Goal: Book appointment/travel/reservation

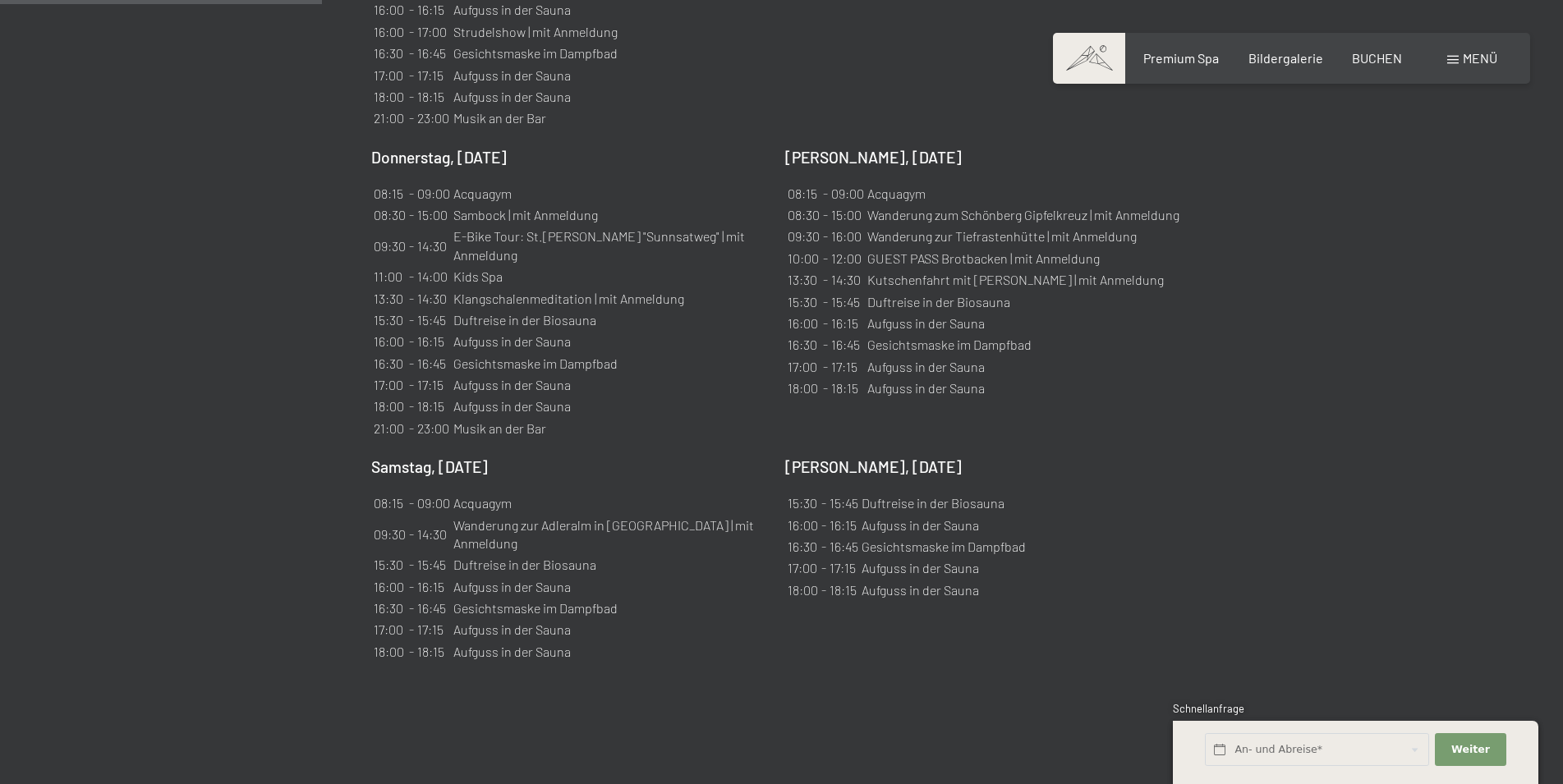
scroll to position [1675, 0]
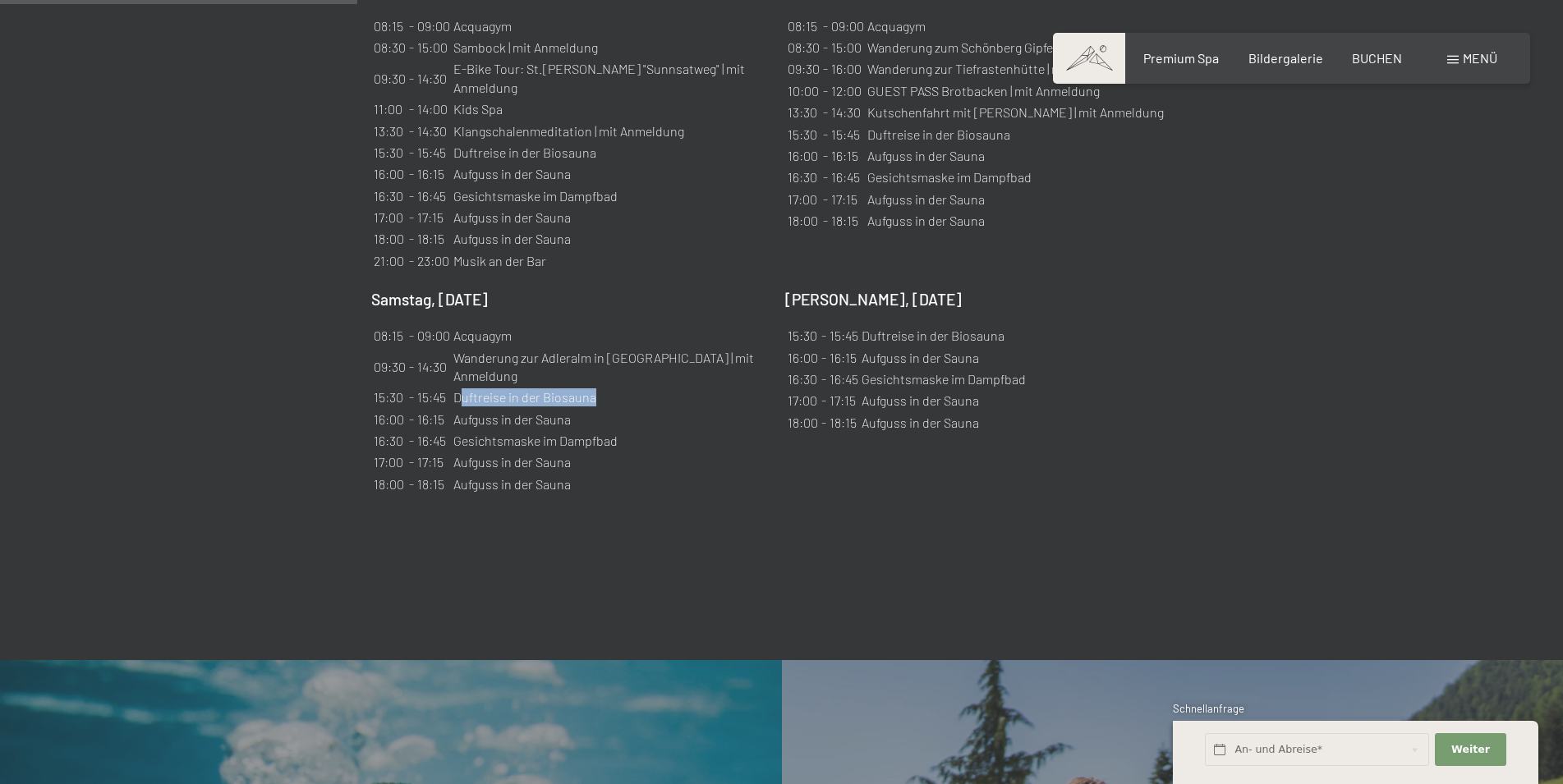
drag, startPoint x: 458, startPoint y: 303, endPoint x: 601, endPoint y: 312, distance: 143.3
click at [601, 388] on td "Duftreise in der Biosauna" at bounding box center [609, 397] width 315 height 19
click at [630, 324] on table "08:15 - 09:00 Acquagym 09:30 - 14:30 Wanderung zur Adleralm in Kasern | mit Anm…" at bounding box center [570, 410] width 398 height 172
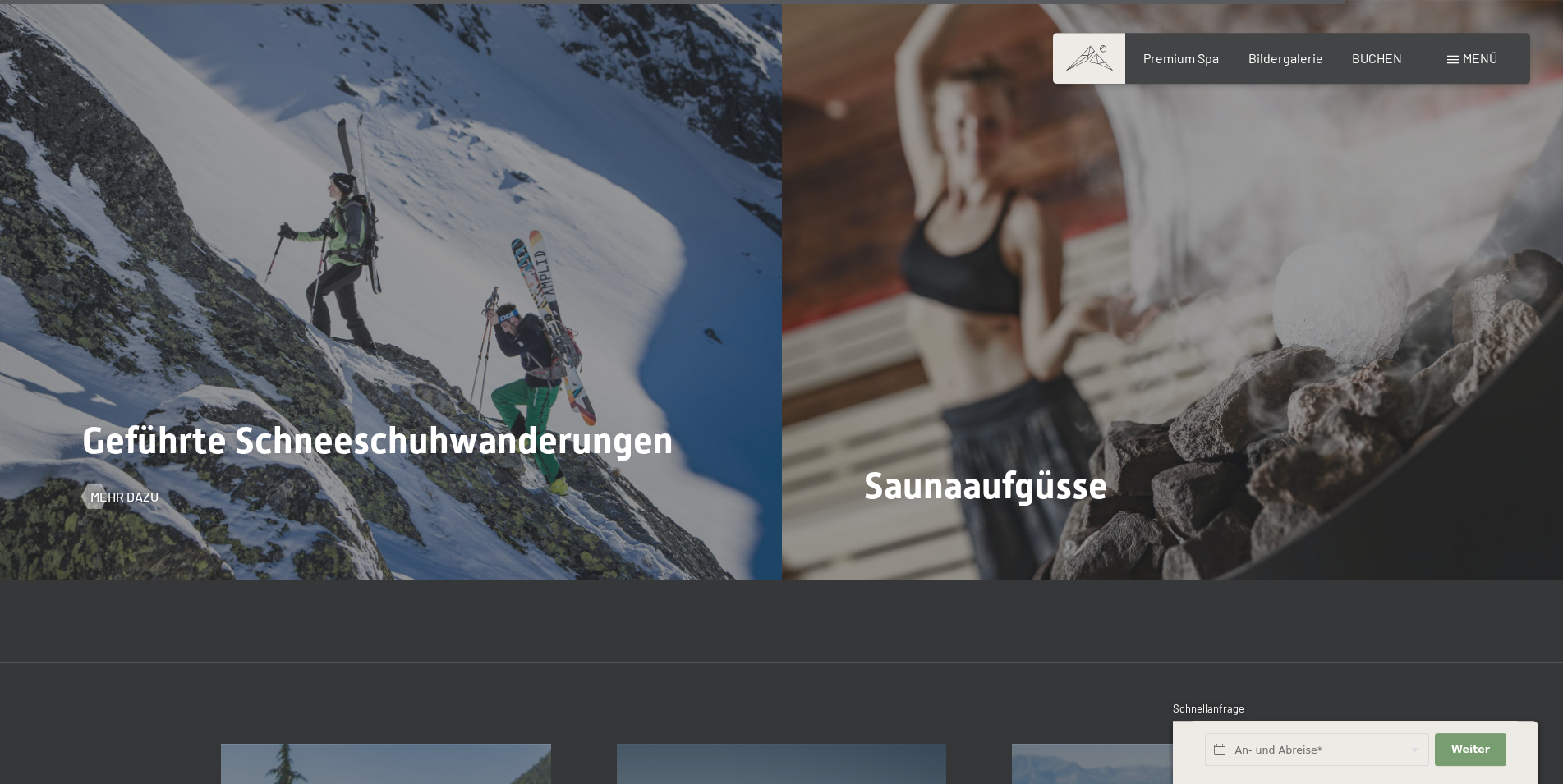
scroll to position [6367, 0]
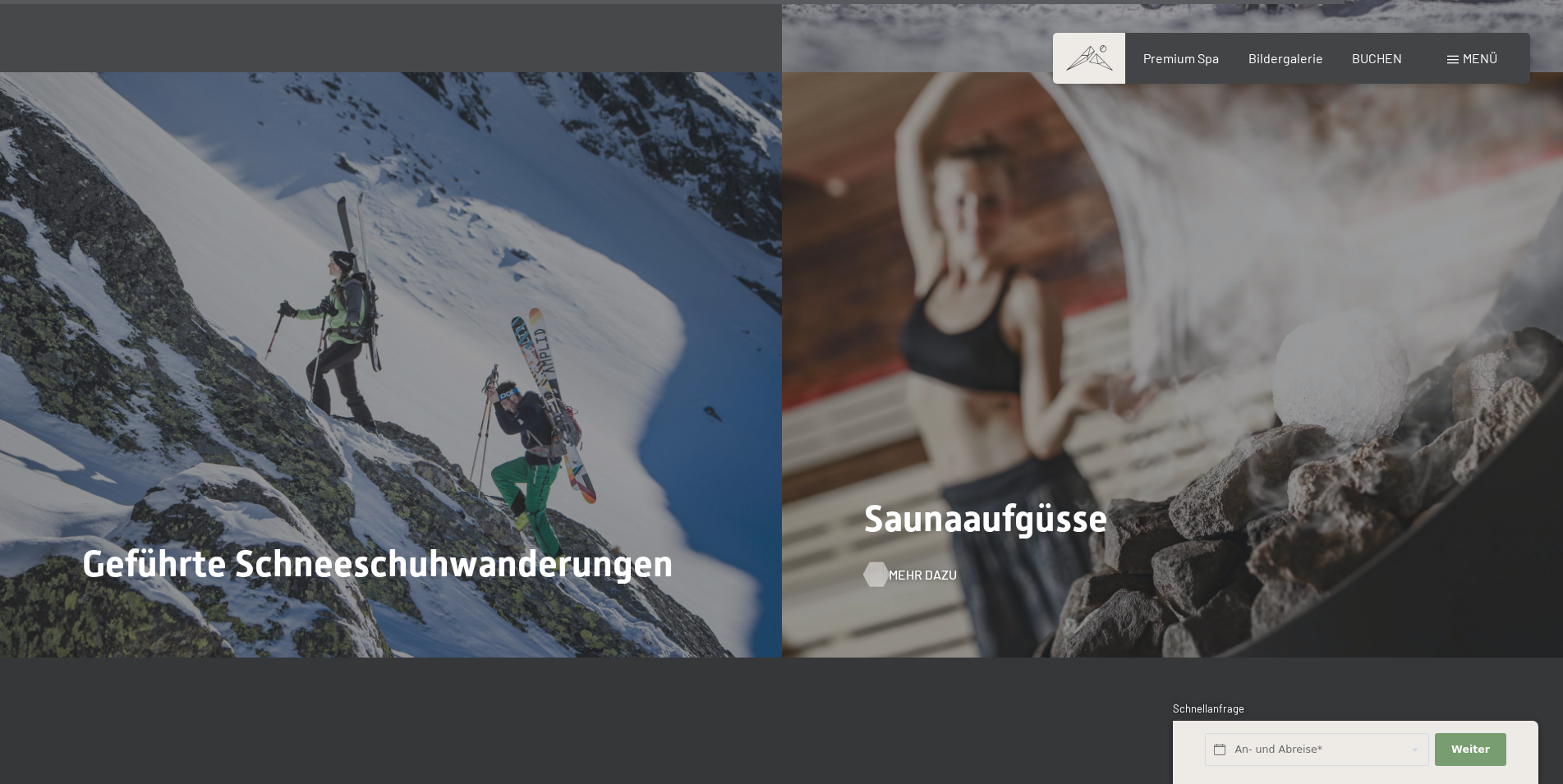
click at [910, 566] on span "Mehr dazu" at bounding box center [923, 575] width 68 height 18
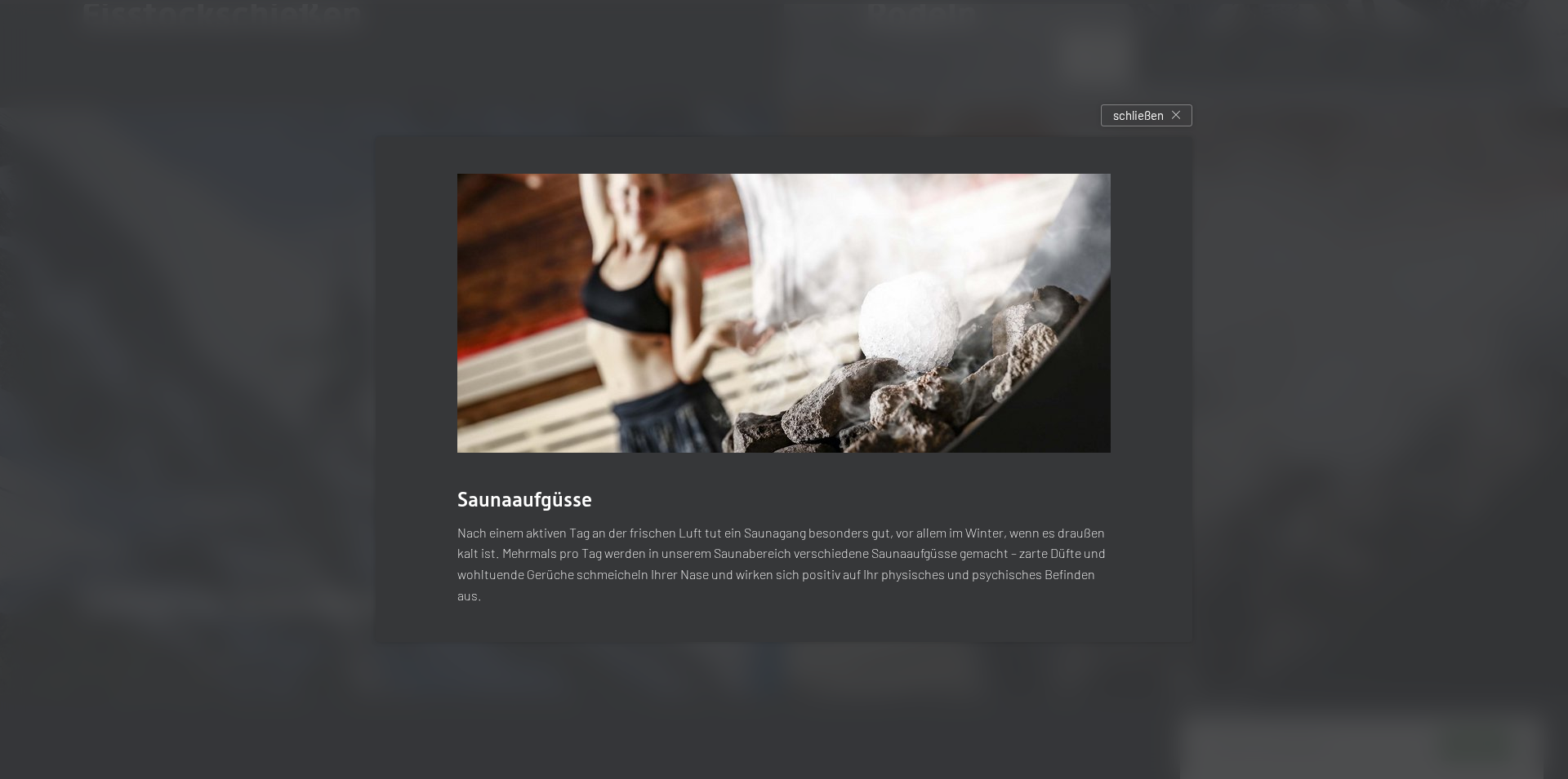
click at [1147, 129] on div "Saunaaufgüsse Nach einem aktiven Tag an der frischen Luft tut ein Saunagang bes…" at bounding box center [784, 390] width 865 height 554
click at [1152, 116] on span "schließen" at bounding box center [1138, 115] width 51 height 18
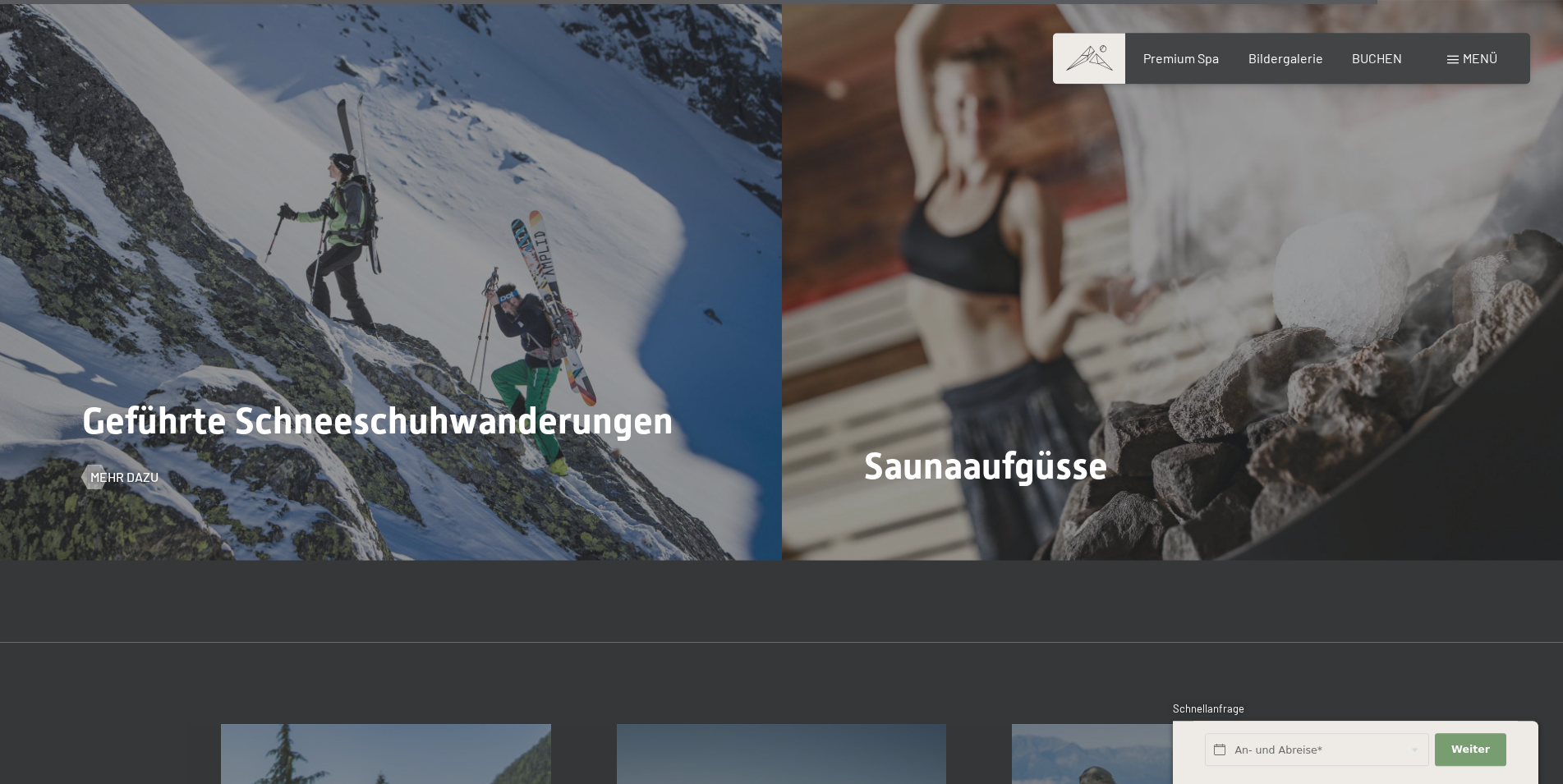
scroll to position [6535, 0]
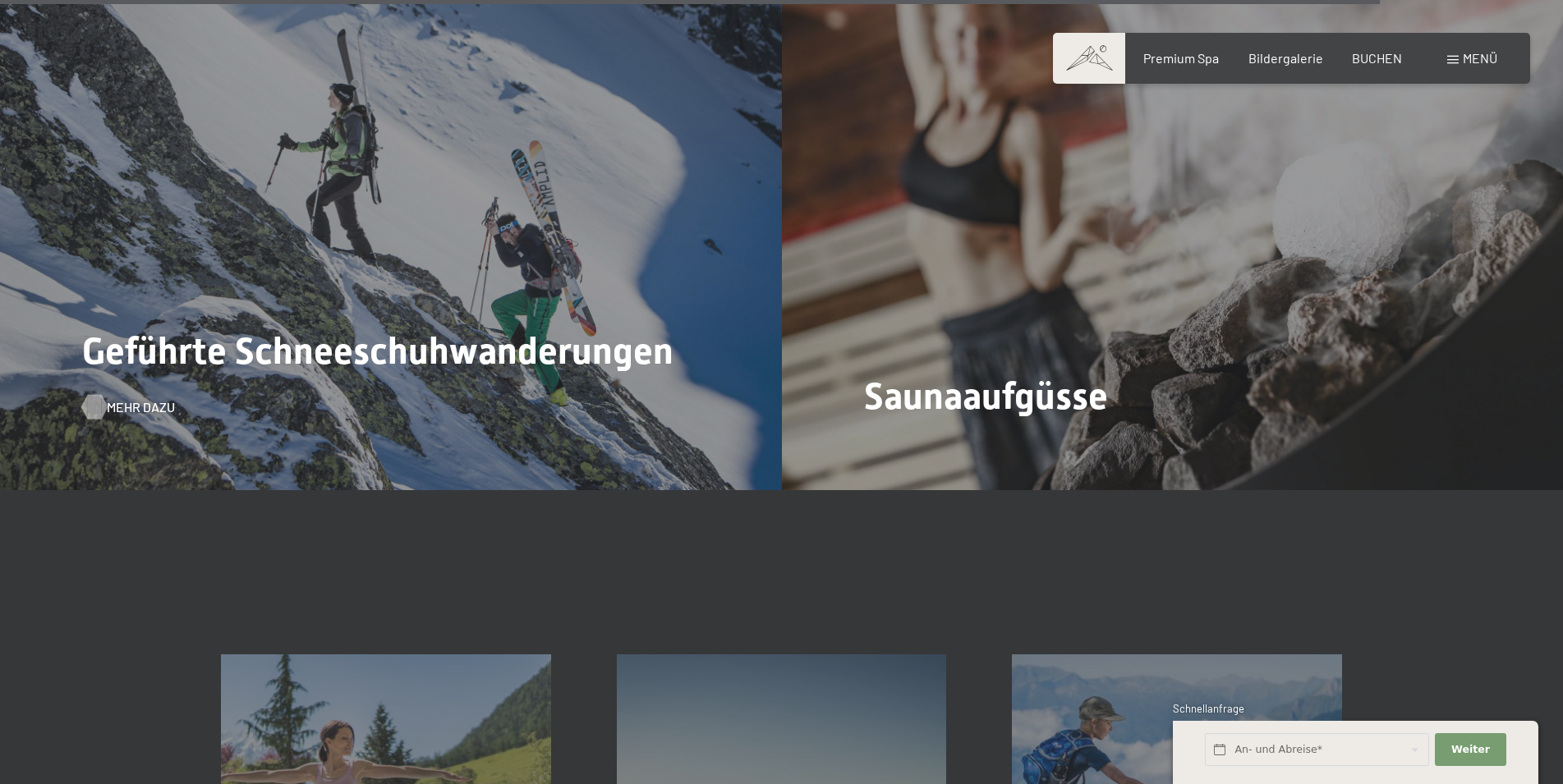
click at [139, 399] on span "Mehr dazu" at bounding box center [140, 408] width 68 height 18
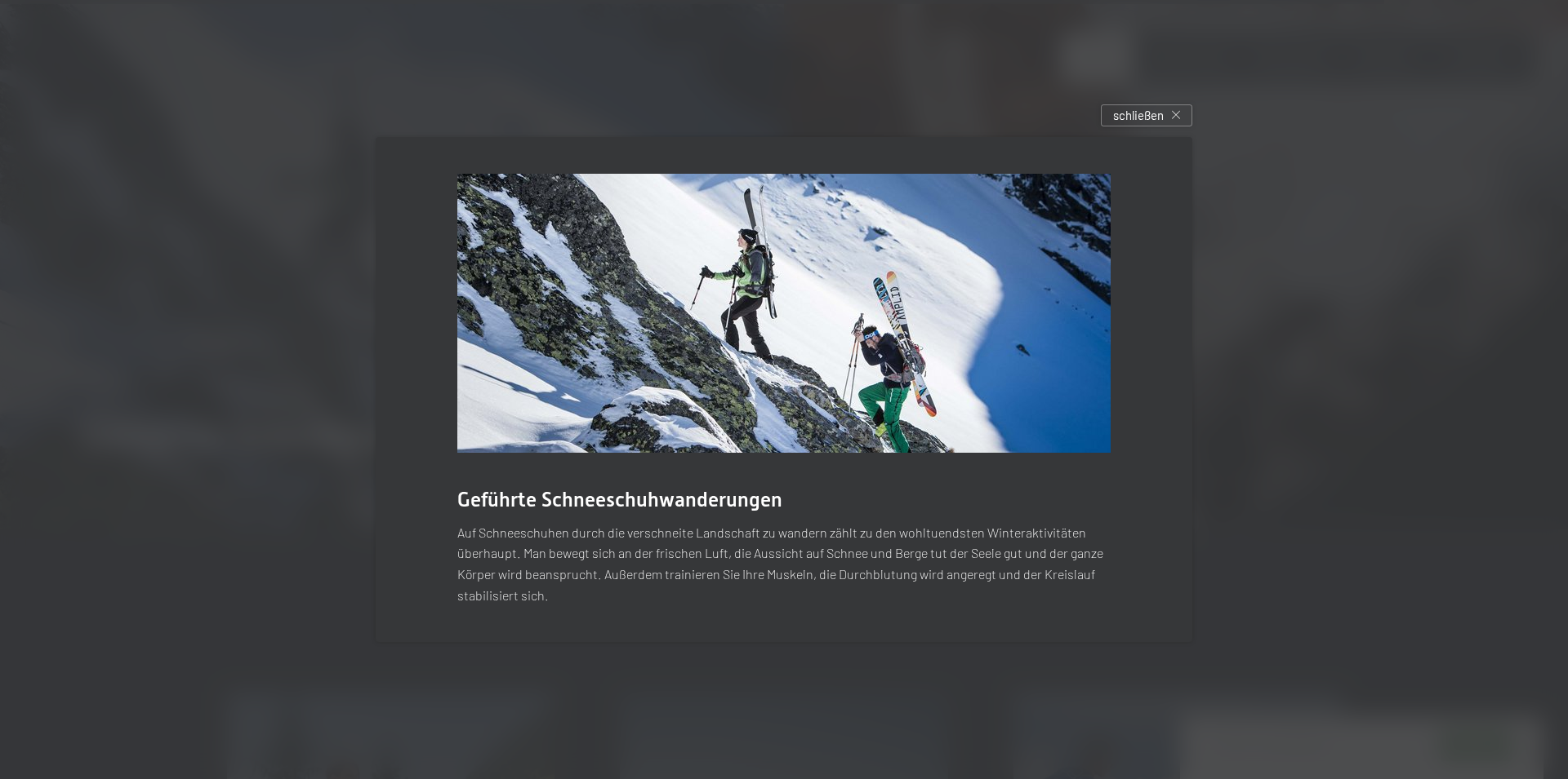
click at [1271, 200] on div at bounding box center [784, 390] width 1568 height 779
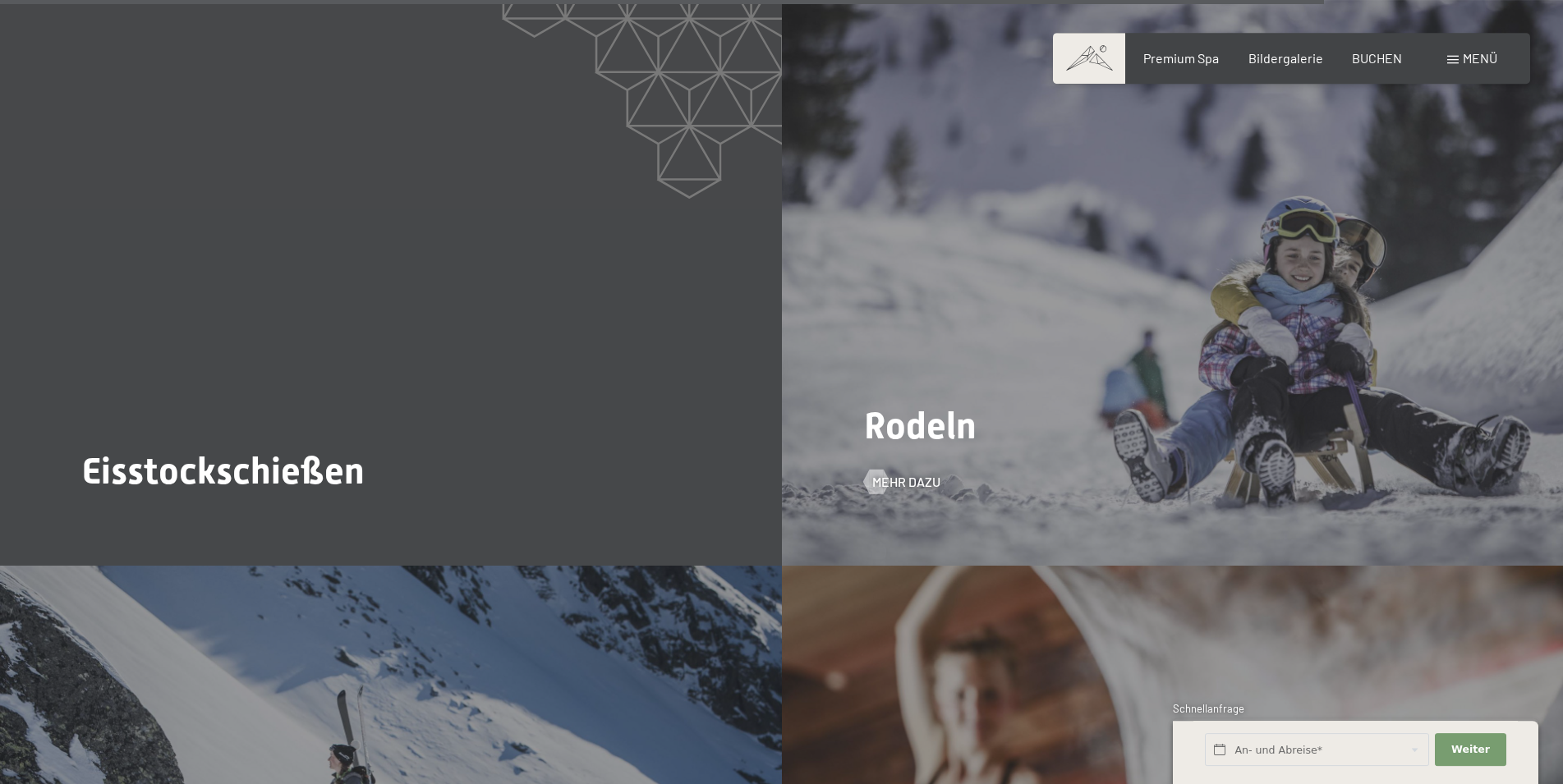
scroll to position [5864, 0]
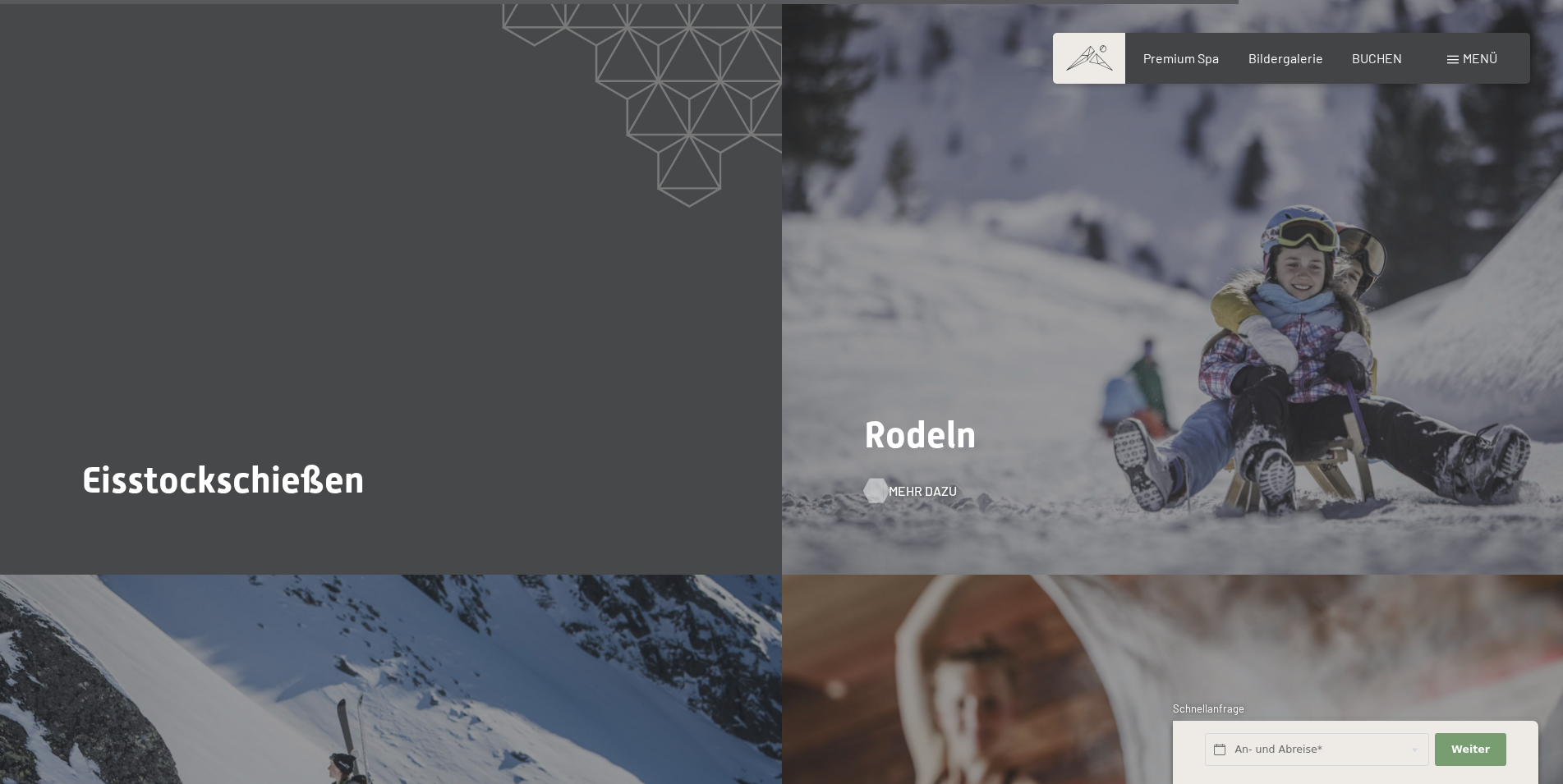
click at [917, 482] on span "Mehr dazu" at bounding box center [923, 491] width 68 height 18
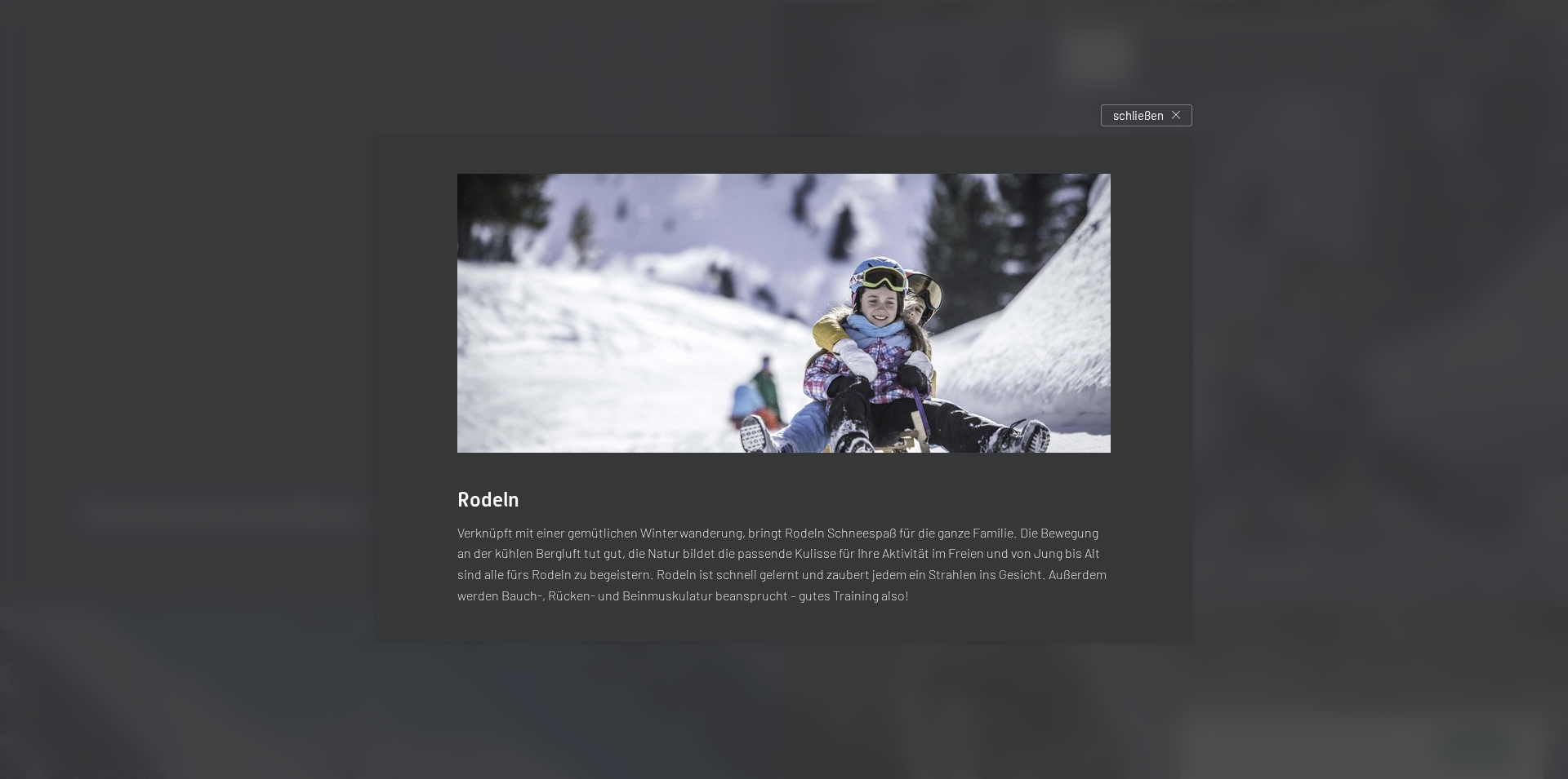
click at [1349, 323] on div at bounding box center [784, 390] width 1568 height 779
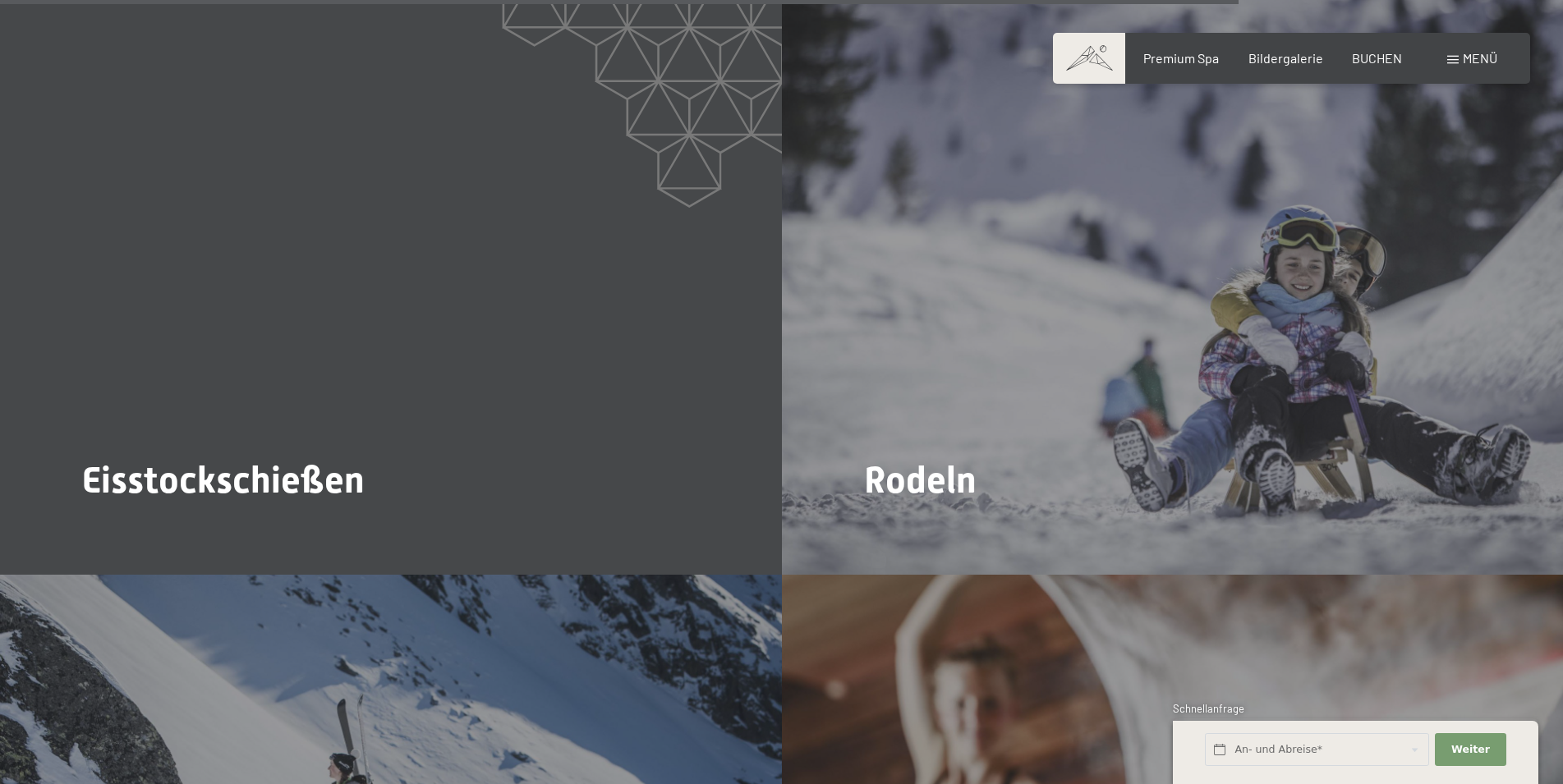
click at [135, 527] on span "Mehr dazu" at bounding box center [124, 536] width 68 height 18
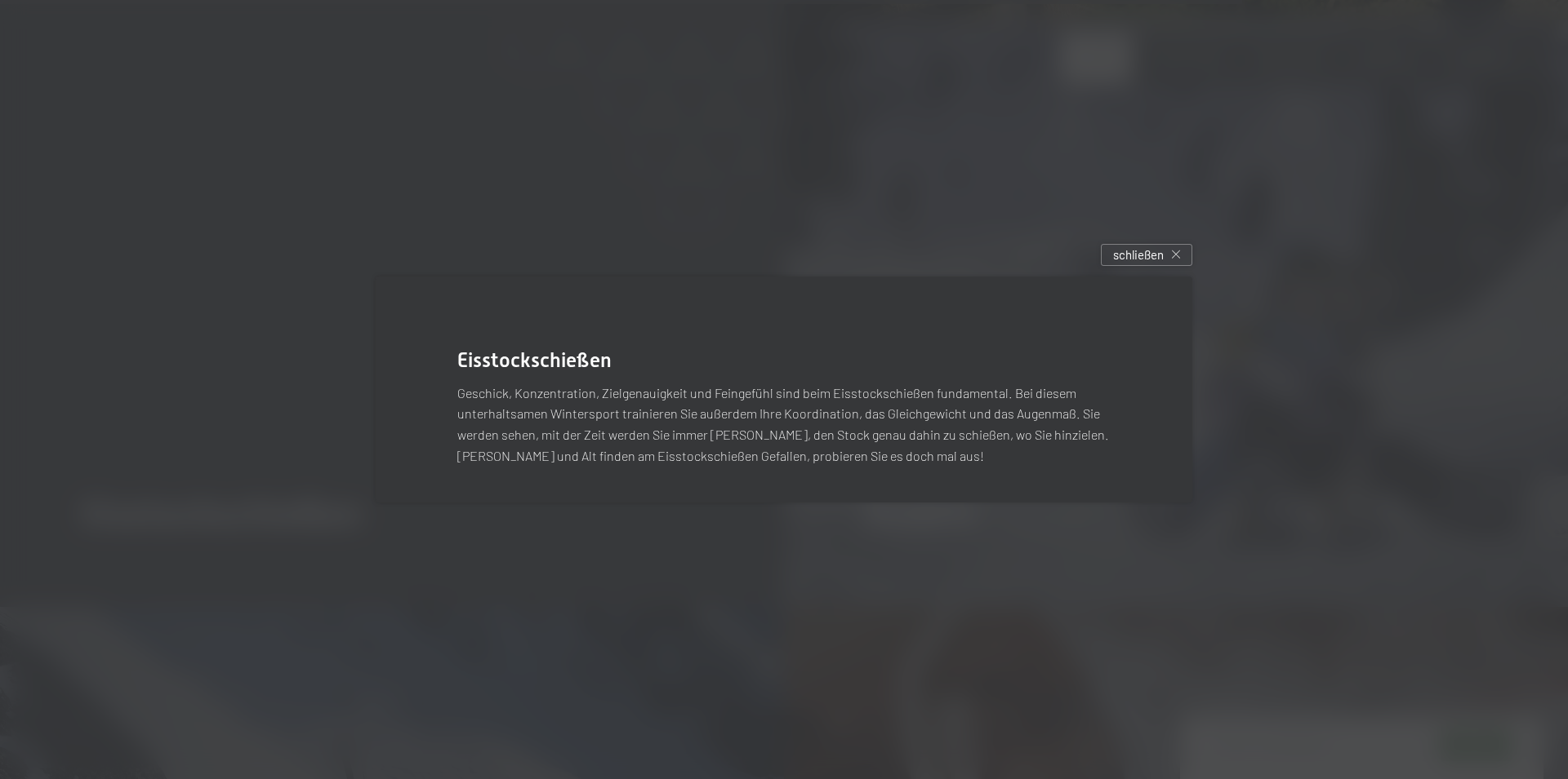
click at [1446, 357] on div at bounding box center [784, 390] width 1568 height 779
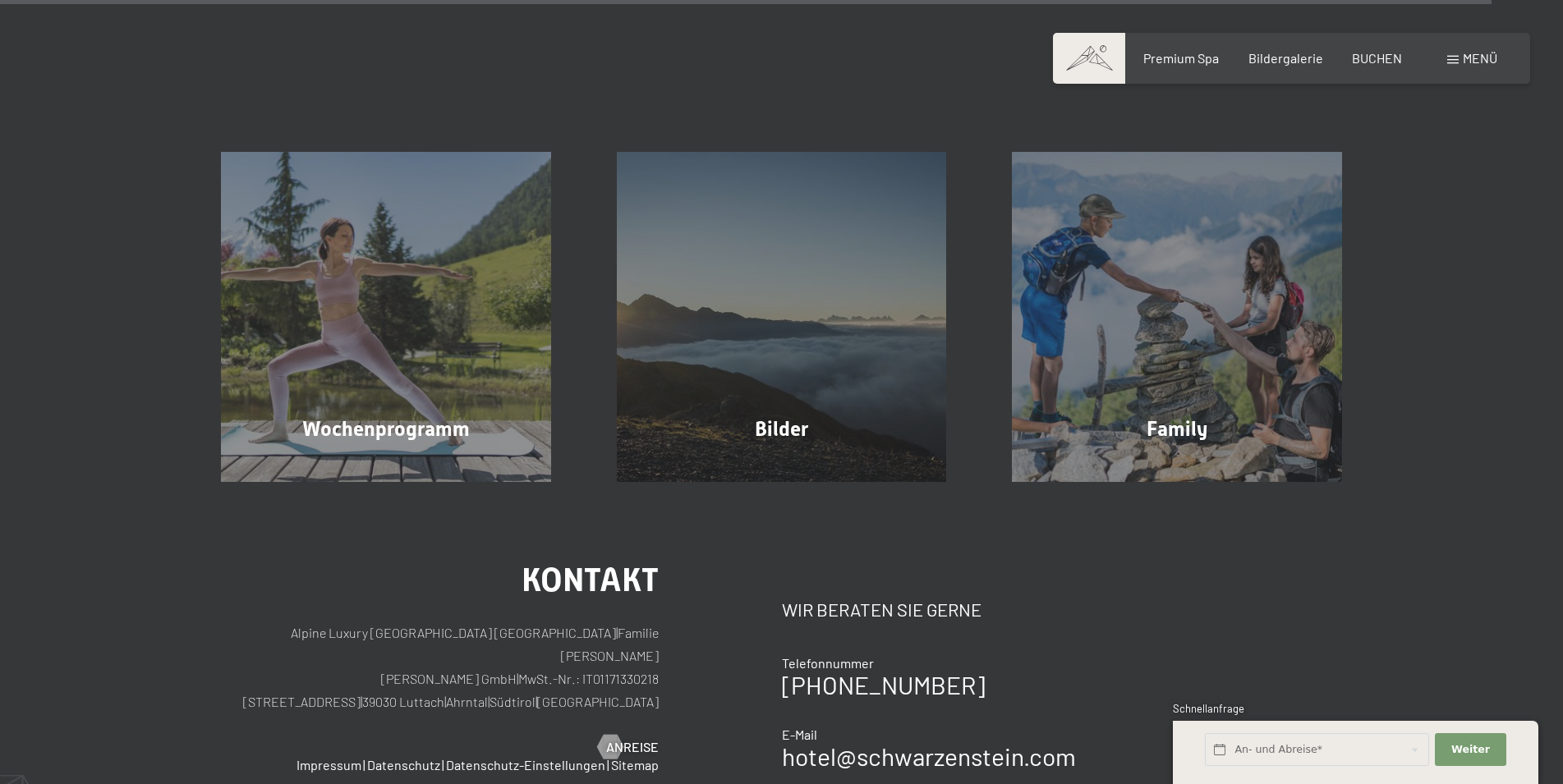
scroll to position [7205, 0]
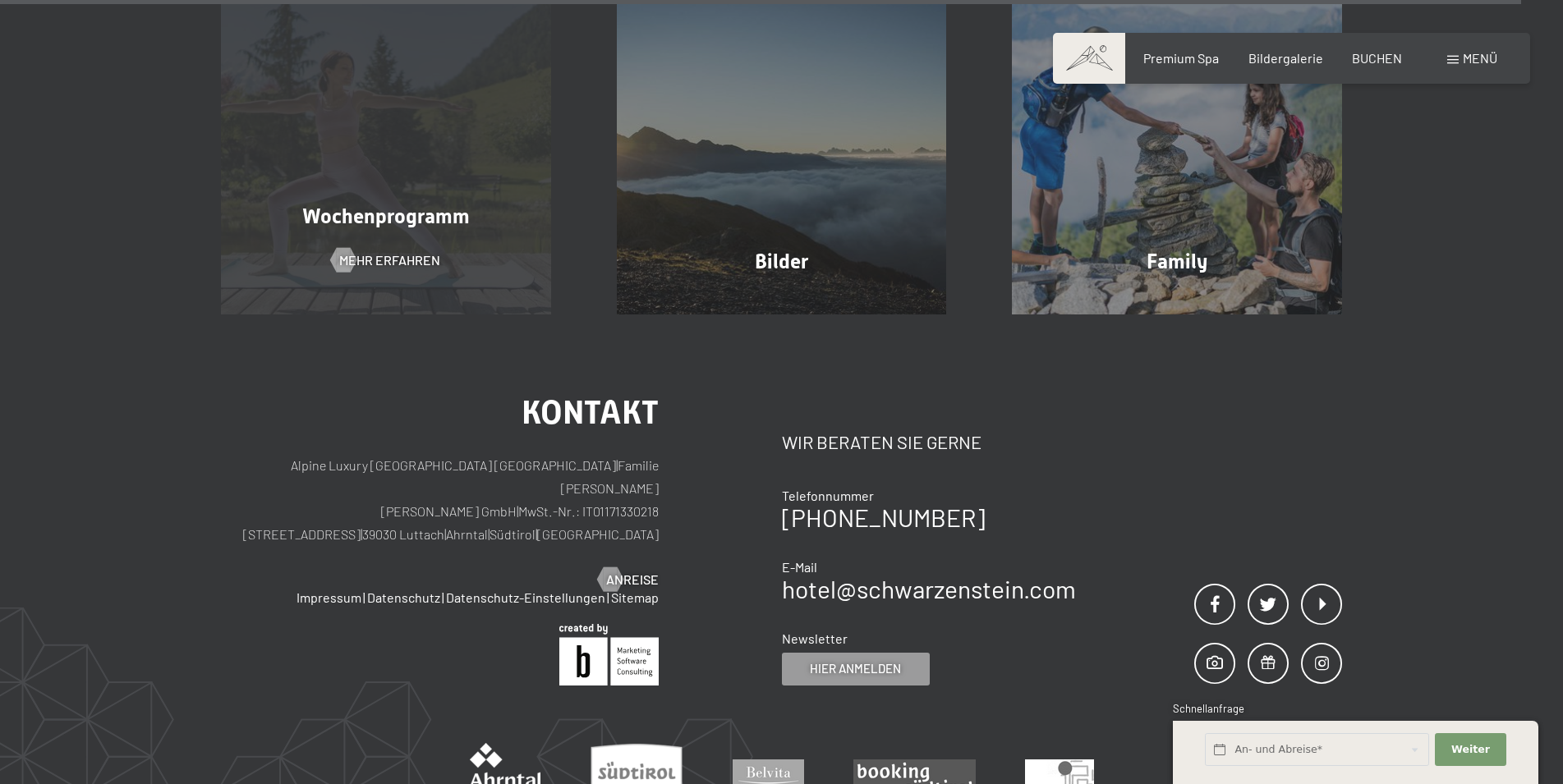
click at [430, 154] on div "Wochenprogramm Mehr erfahren" at bounding box center [386, 149] width 396 height 330
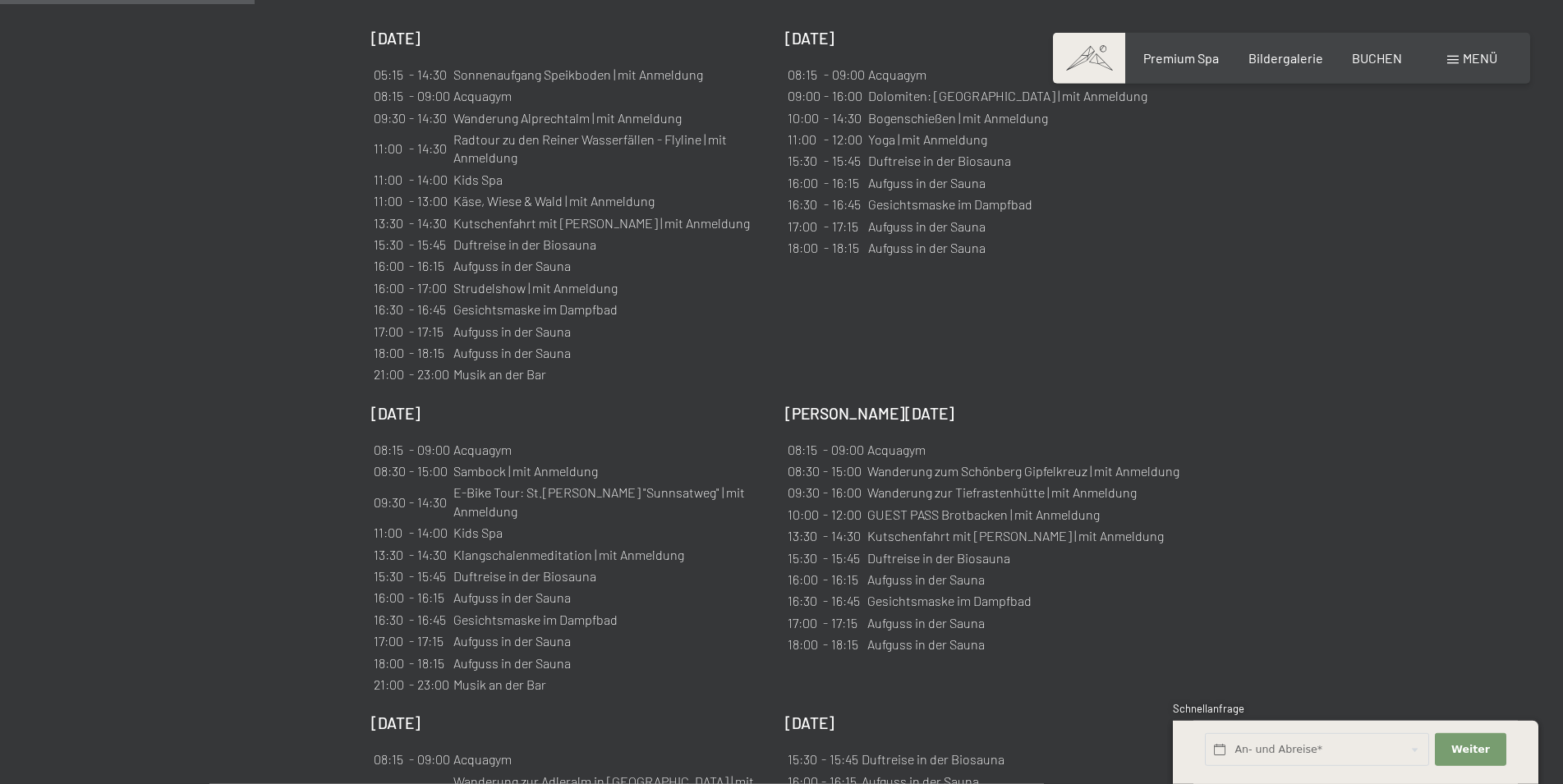
scroll to position [1173, 0]
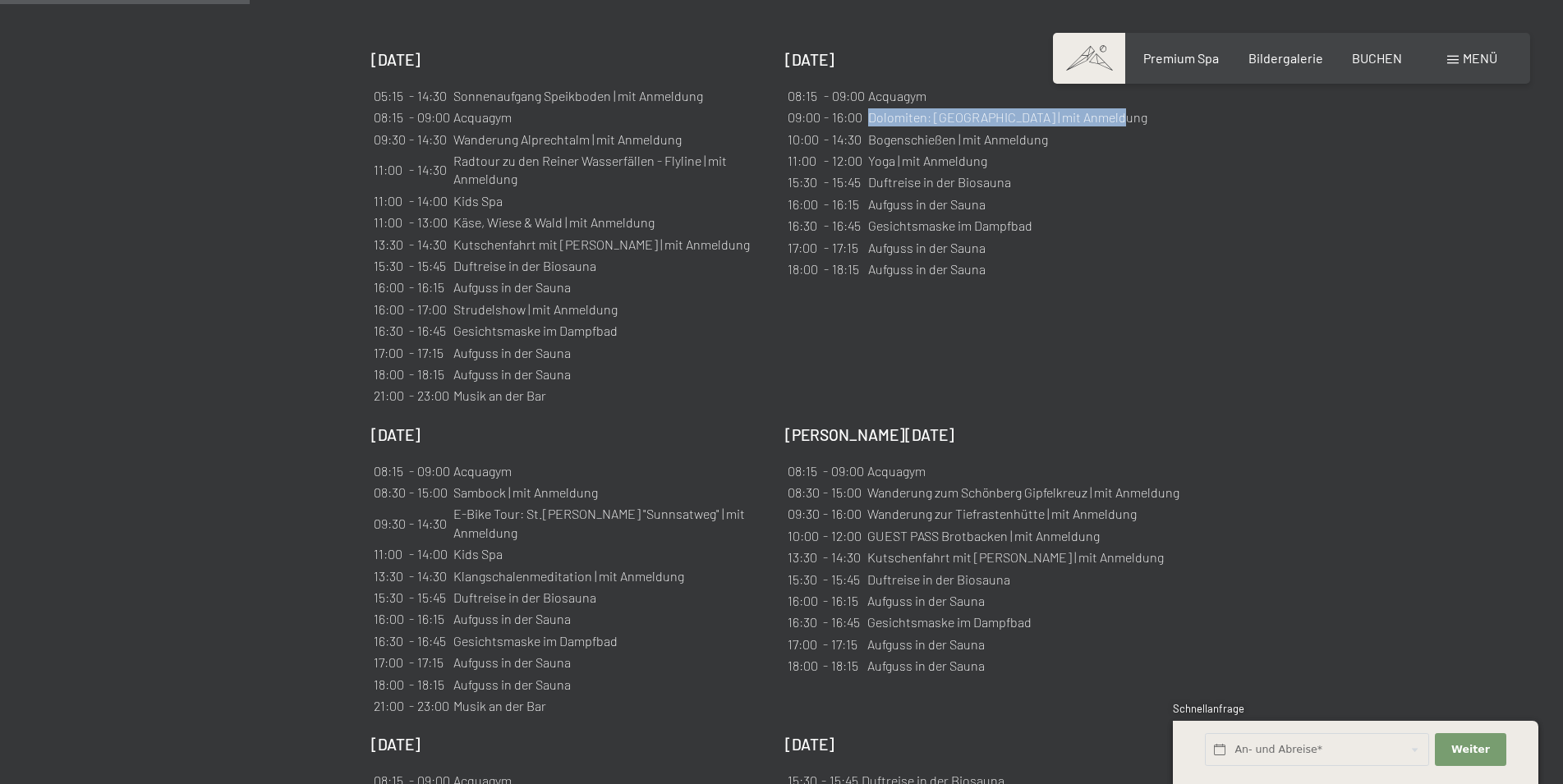
drag, startPoint x: 870, startPoint y: 116, endPoint x: 1106, endPoint y: 107, distance: 236.2
click at [1106, 107] on table "08:15 - 09:00 Acquagym 09:00 - 16:00 Dolomiten: [GEOGRAPHIC_DATA] | mit Anmeldu…" at bounding box center [967, 183] width 364 height 197
copy td "Dolomiten: [GEOGRAPHIC_DATA] | mit Anmeldung"
click at [1036, 199] on td "Aufguss in der Sauna" at bounding box center [1007, 204] width 281 height 19
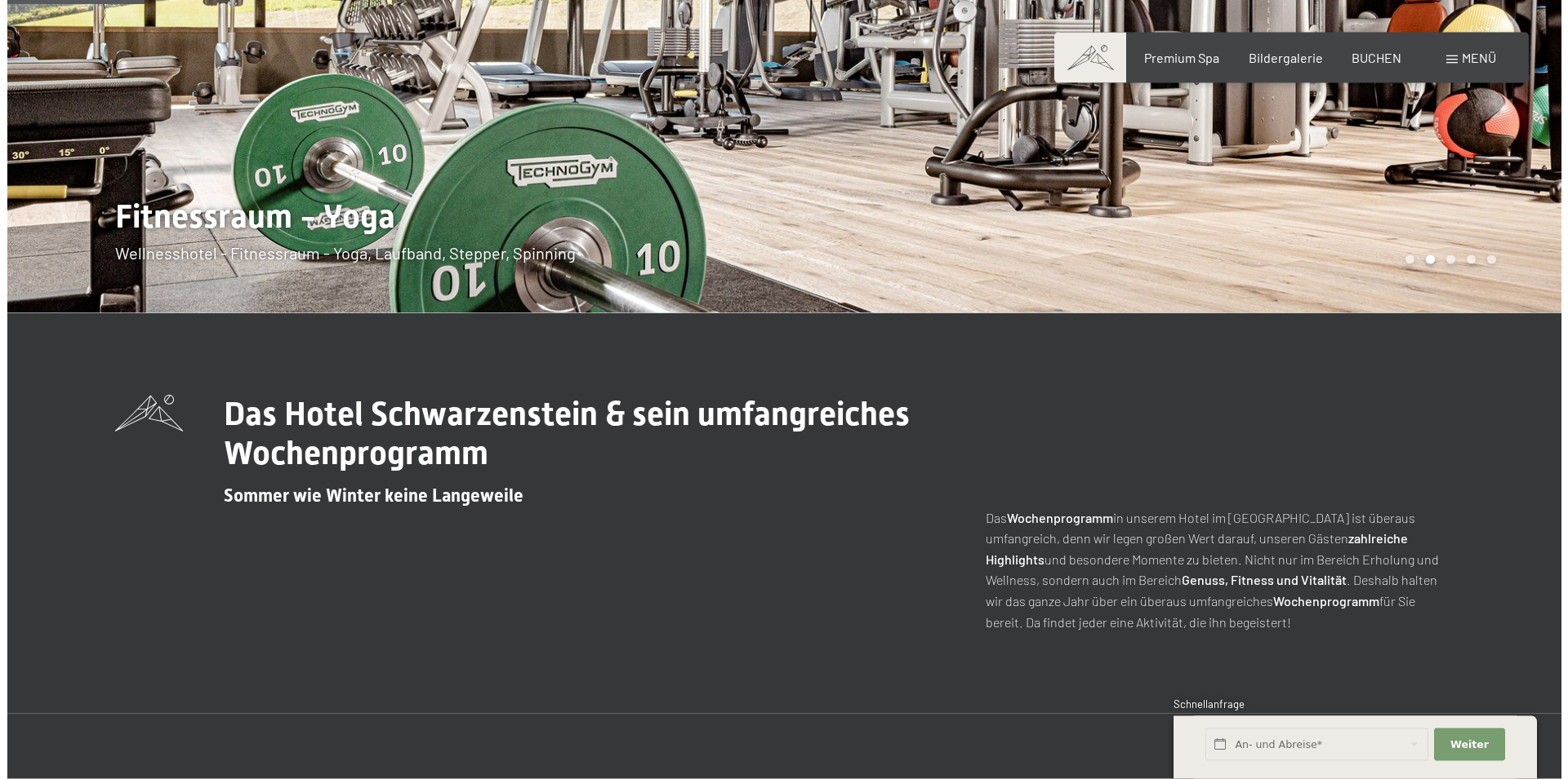
scroll to position [167, 0]
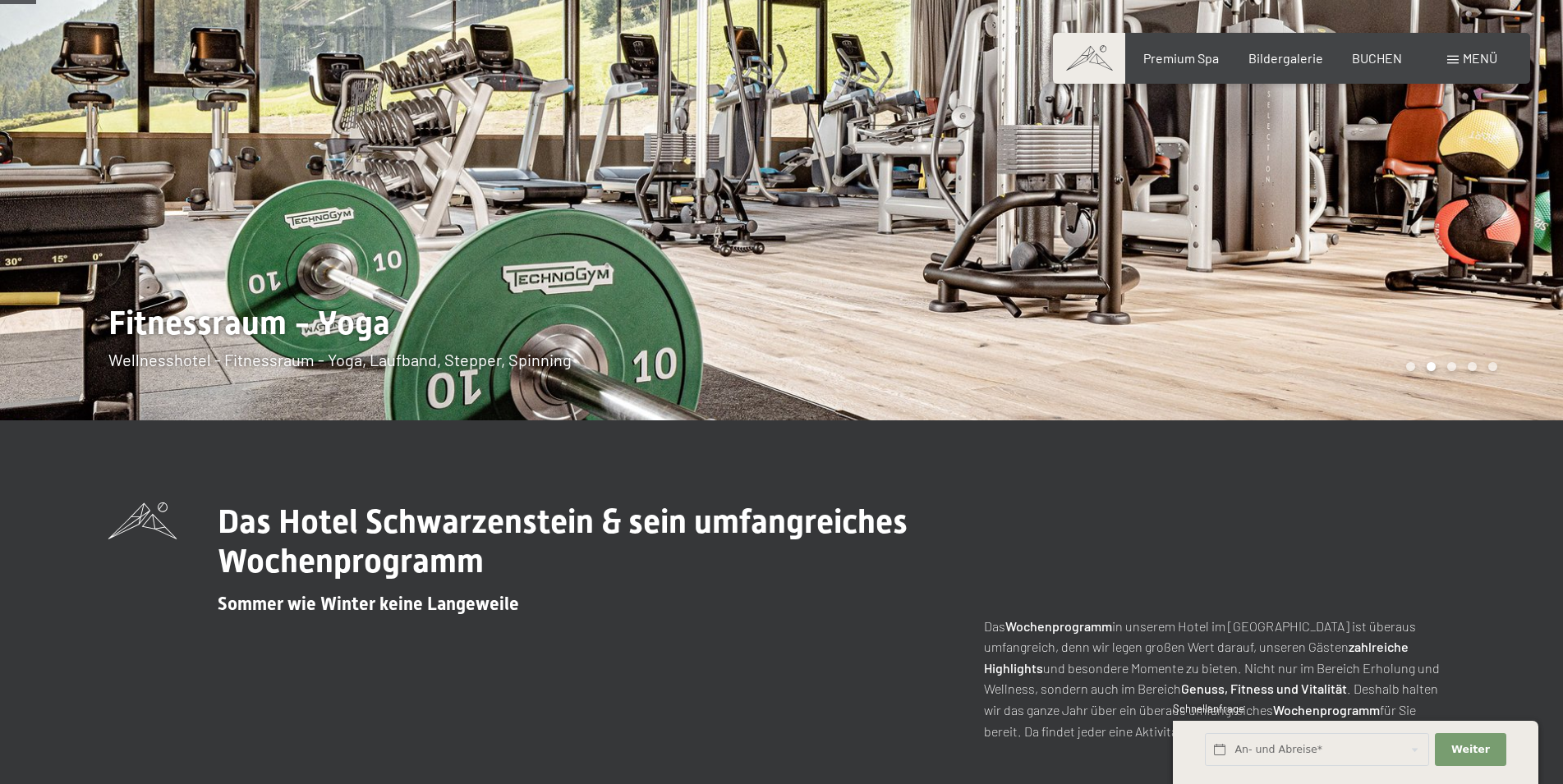
click at [1477, 59] on span "Menü" at bounding box center [1480, 58] width 34 height 16
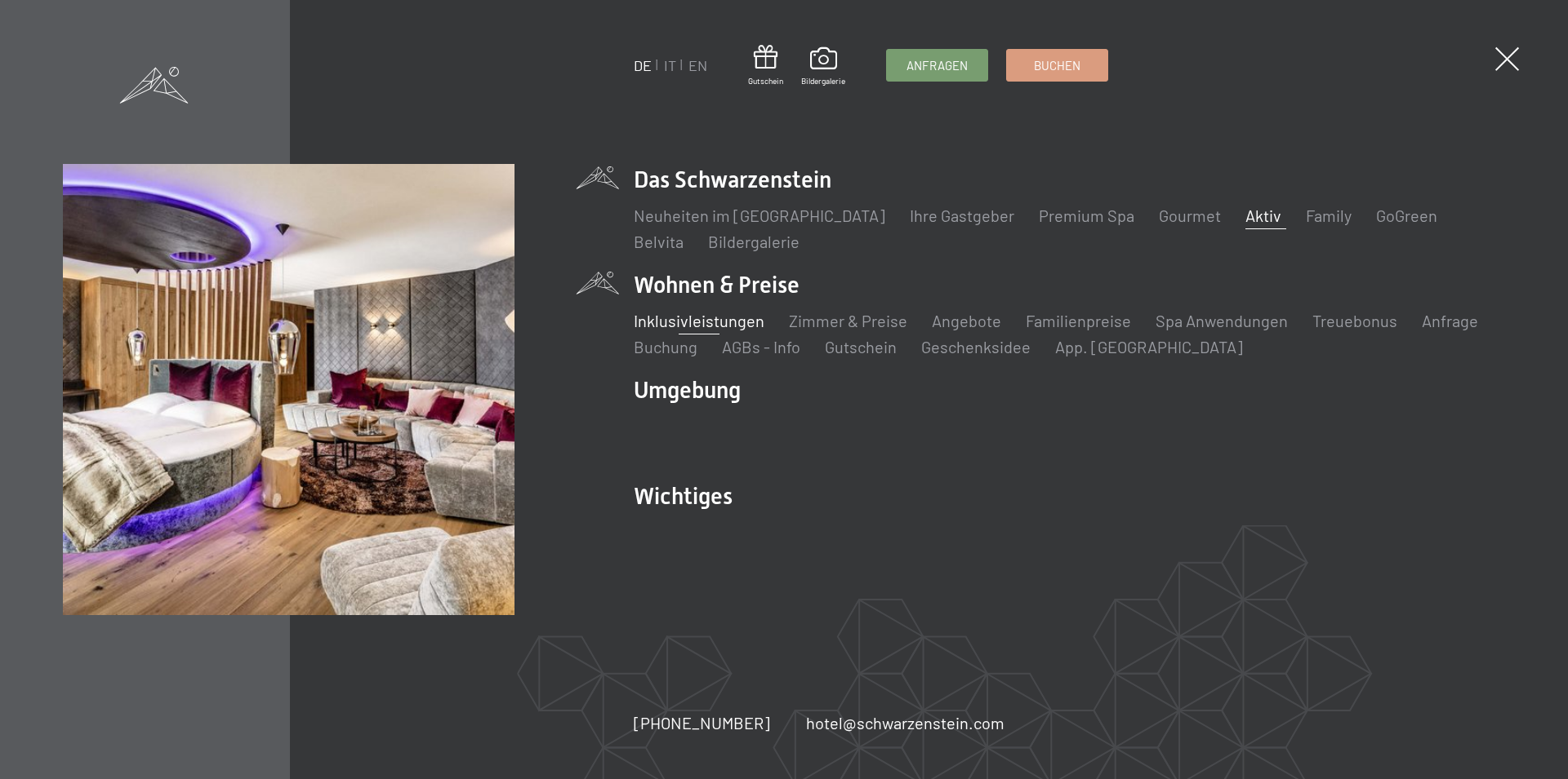
click at [736, 327] on link "Inklusivleistungen" at bounding box center [698, 320] width 131 height 19
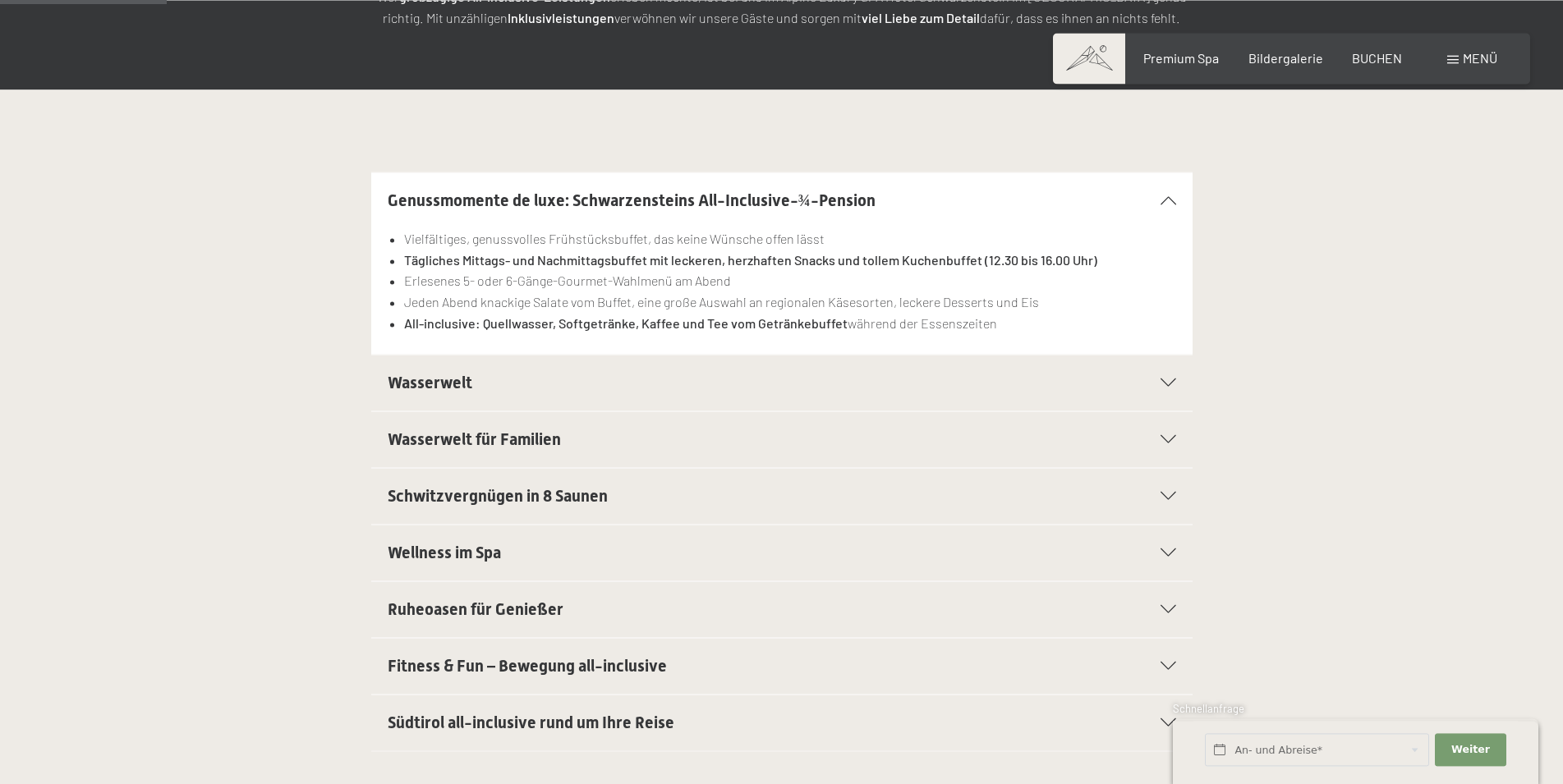
scroll to position [335, 0]
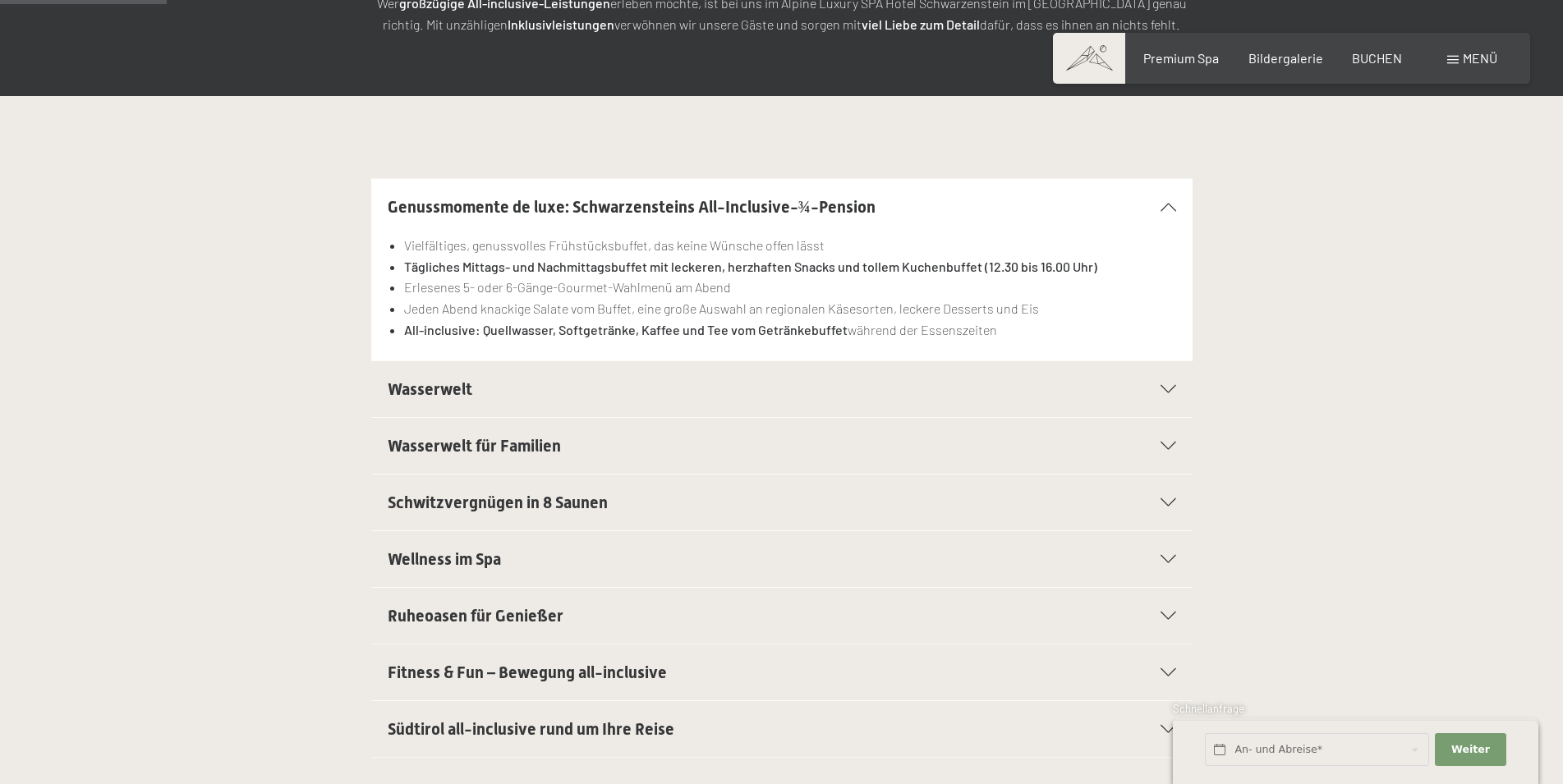
click at [1163, 206] on icon at bounding box center [1168, 207] width 16 height 8
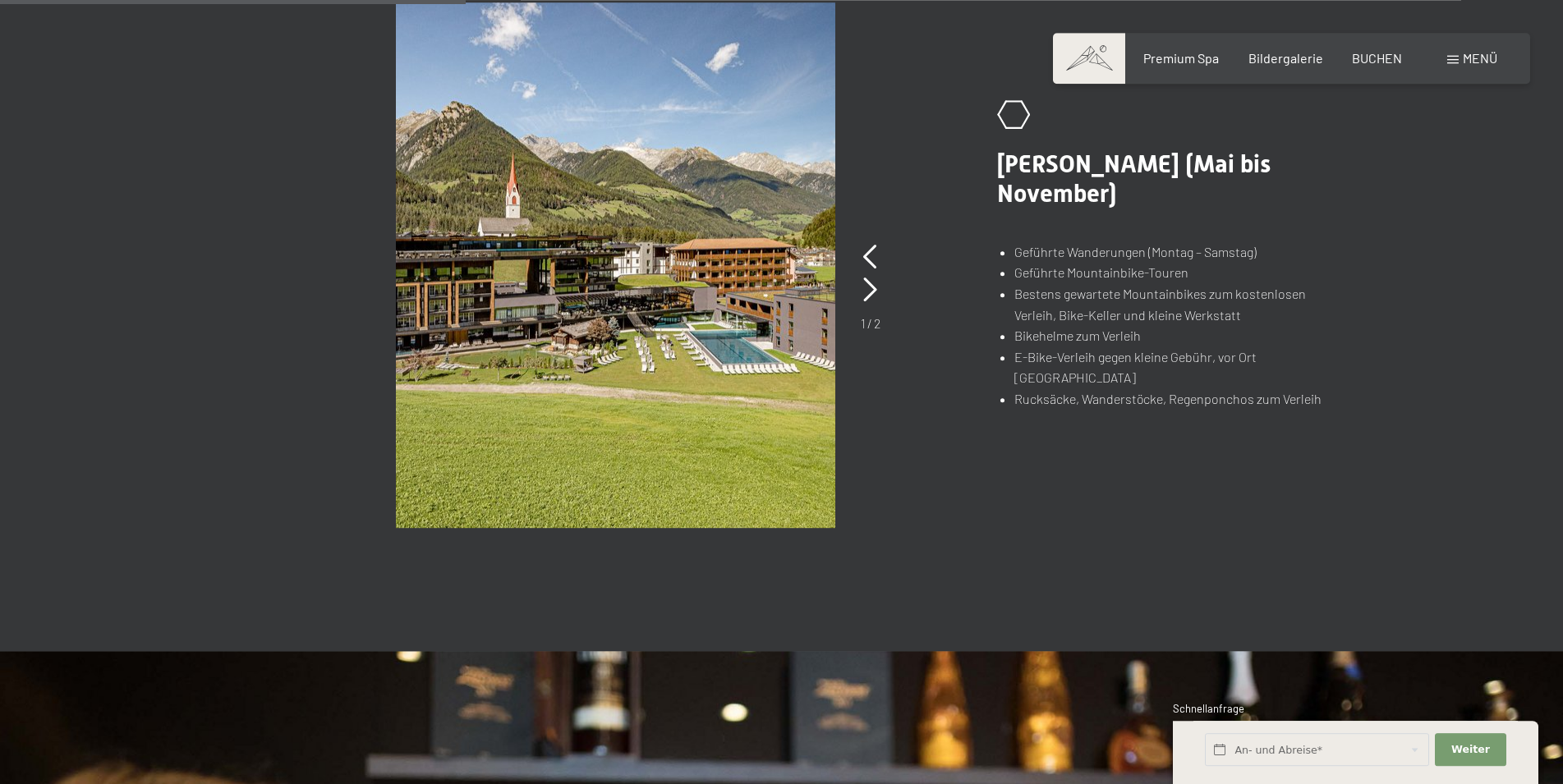
scroll to position [1173, 0]
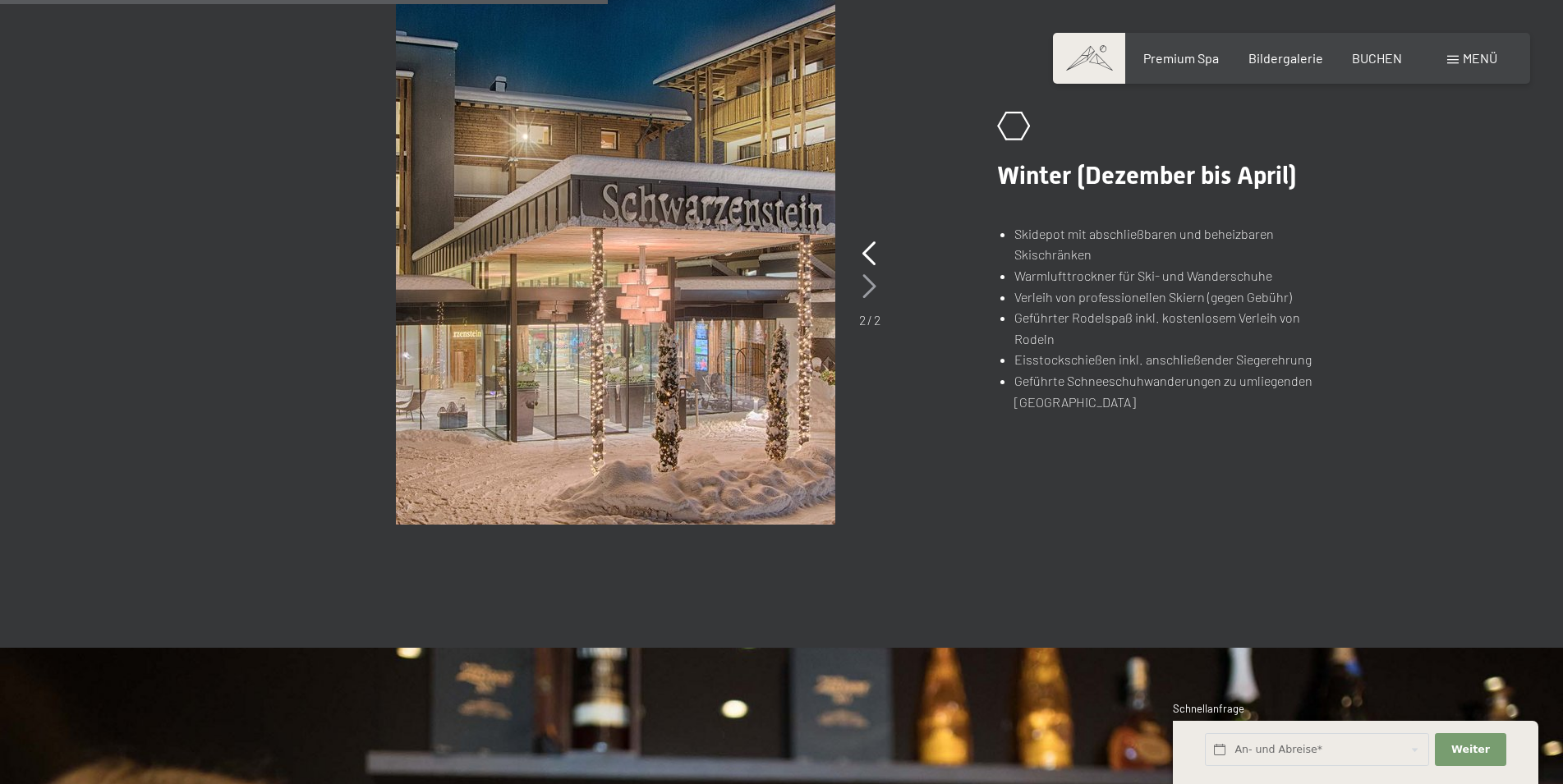
click at [869, 285] on icon at bounding box center [869, 286] width 14 height 24
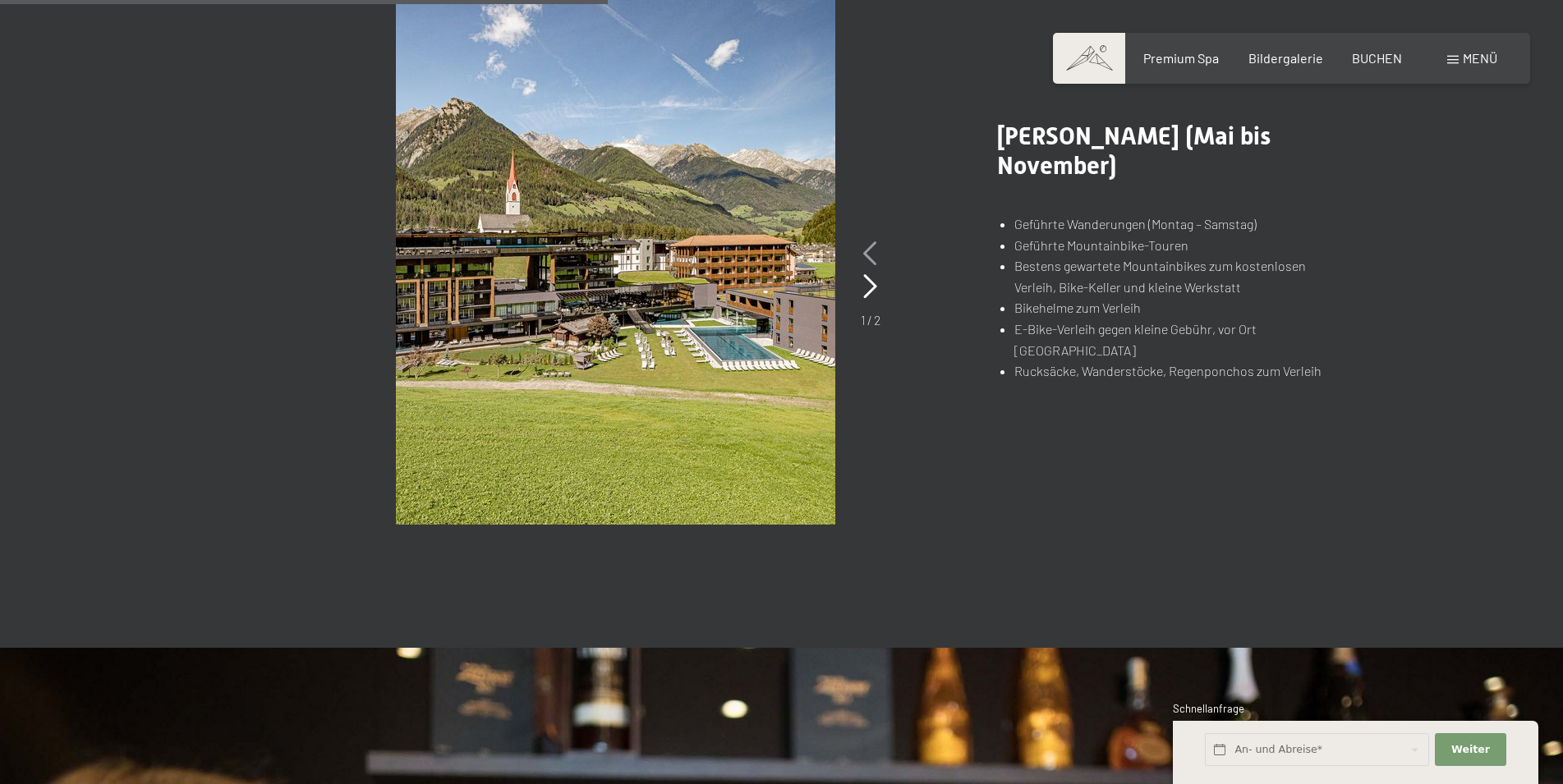
click at [865, 248] on icon at bounding box center [870, 253] width 14 height 24
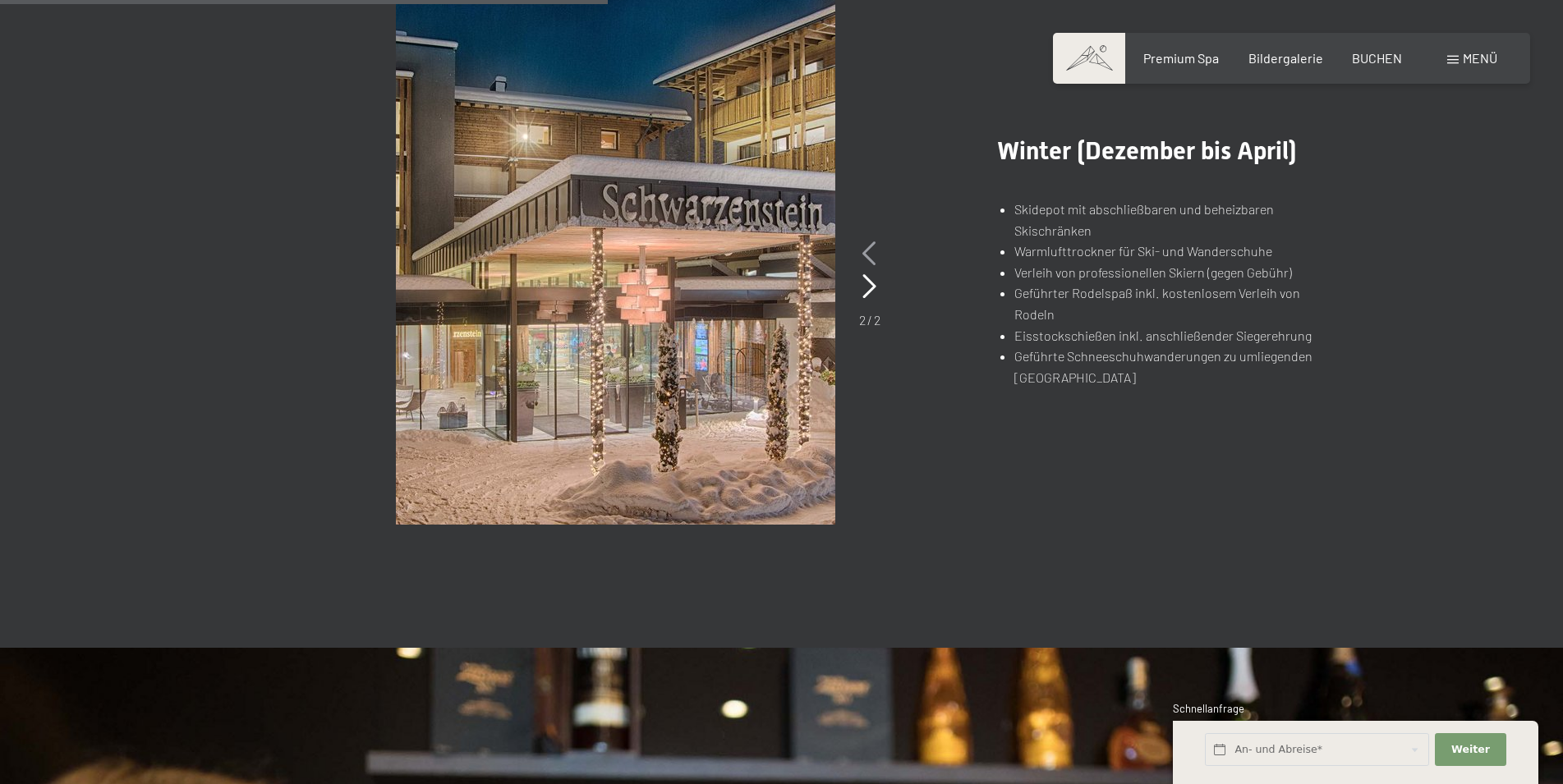
click at [865, 244] on icon at bounding box center [869, 253] width 14 height 24
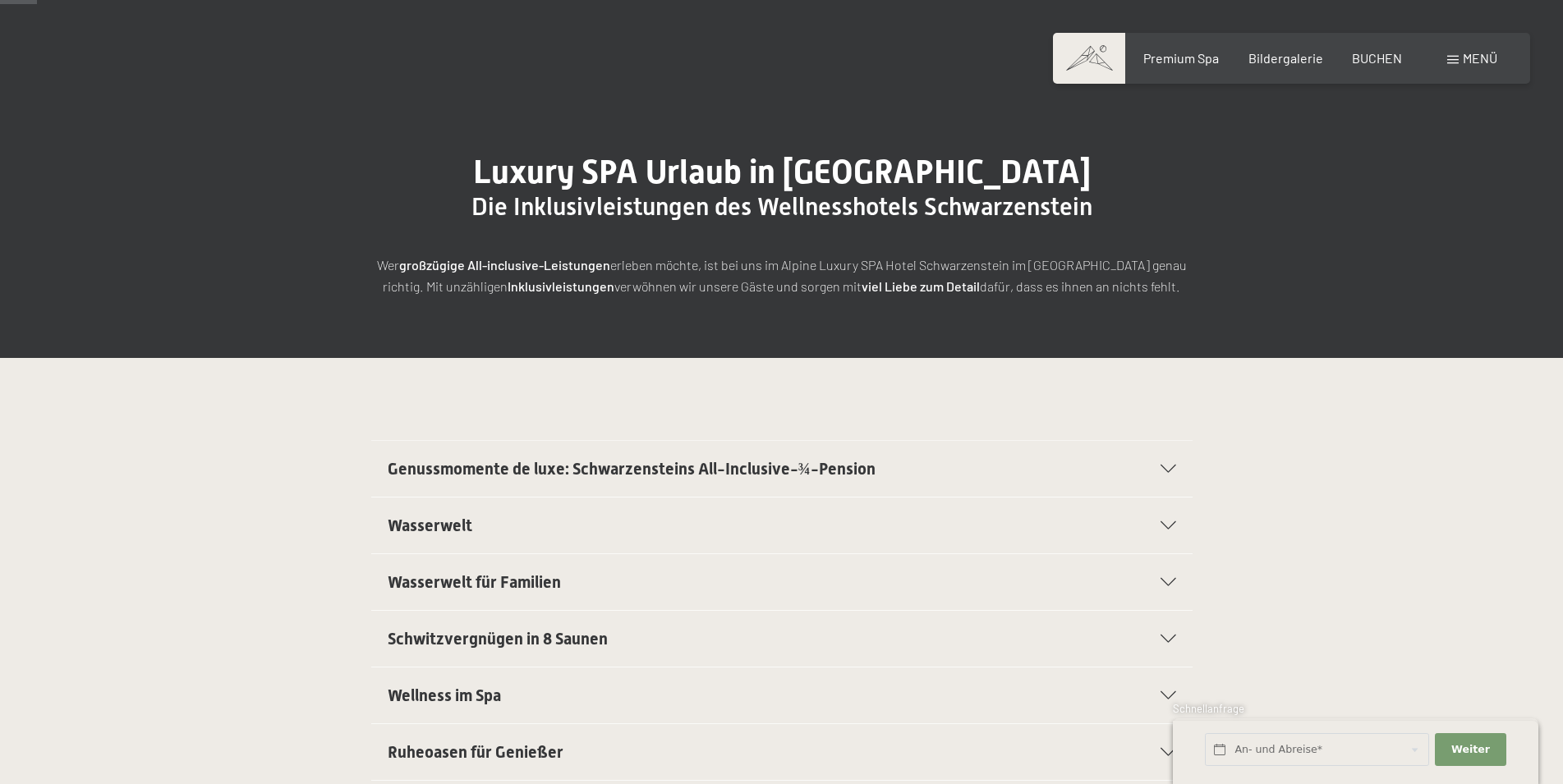
scroll to position [0, 0]
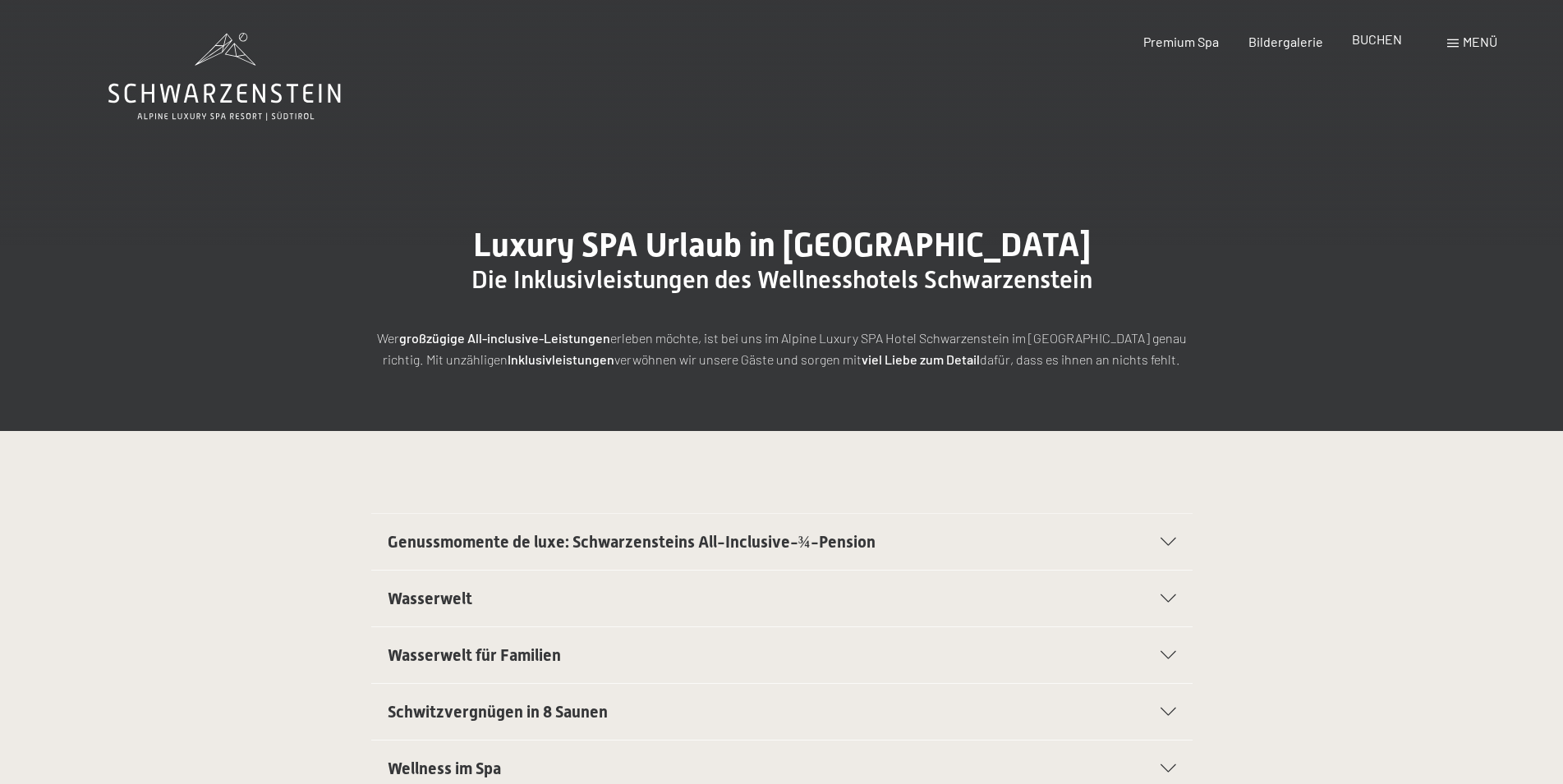
click at [1357, 49] on div "BUCHEN" at bounding box center [1377, 39] width 50 height 18
click at [1369, 46] on span "BUCHEN" at bounding box center [1377, 39] width 50 height 16
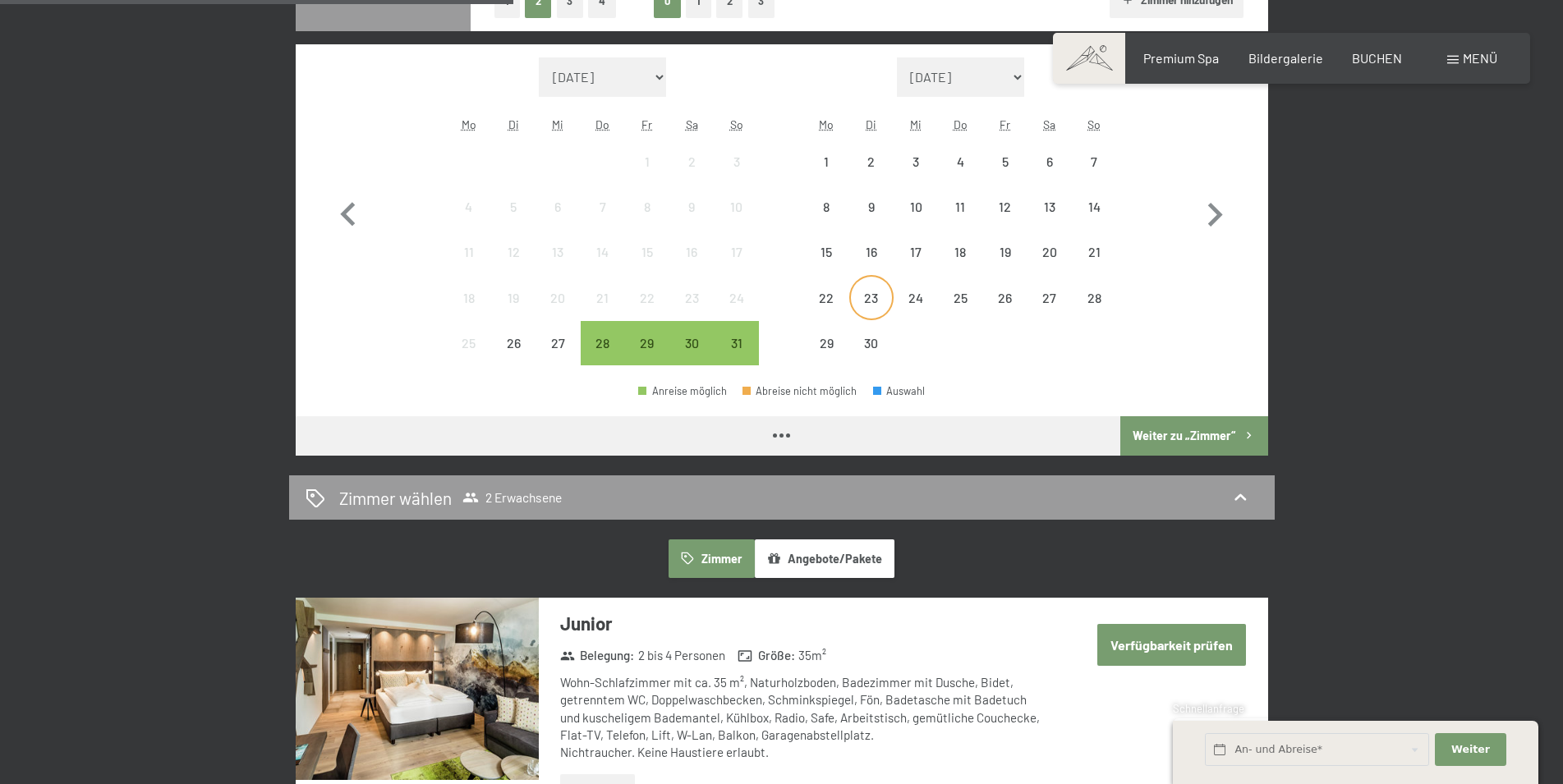
scroll to position [503, 0]
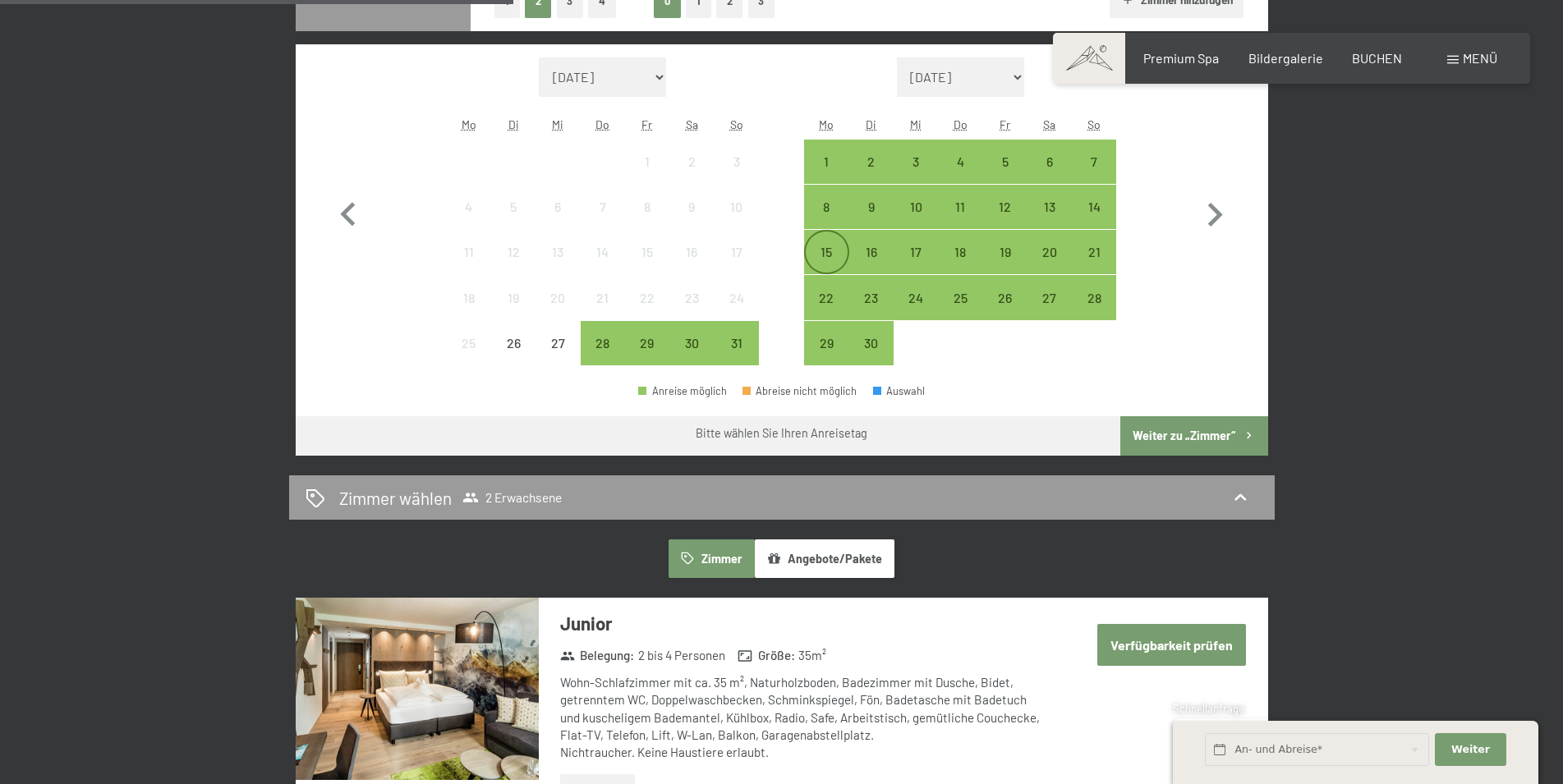
click at [835, 247] on div "15" at bounding box center [826, 266] width 41 height 41
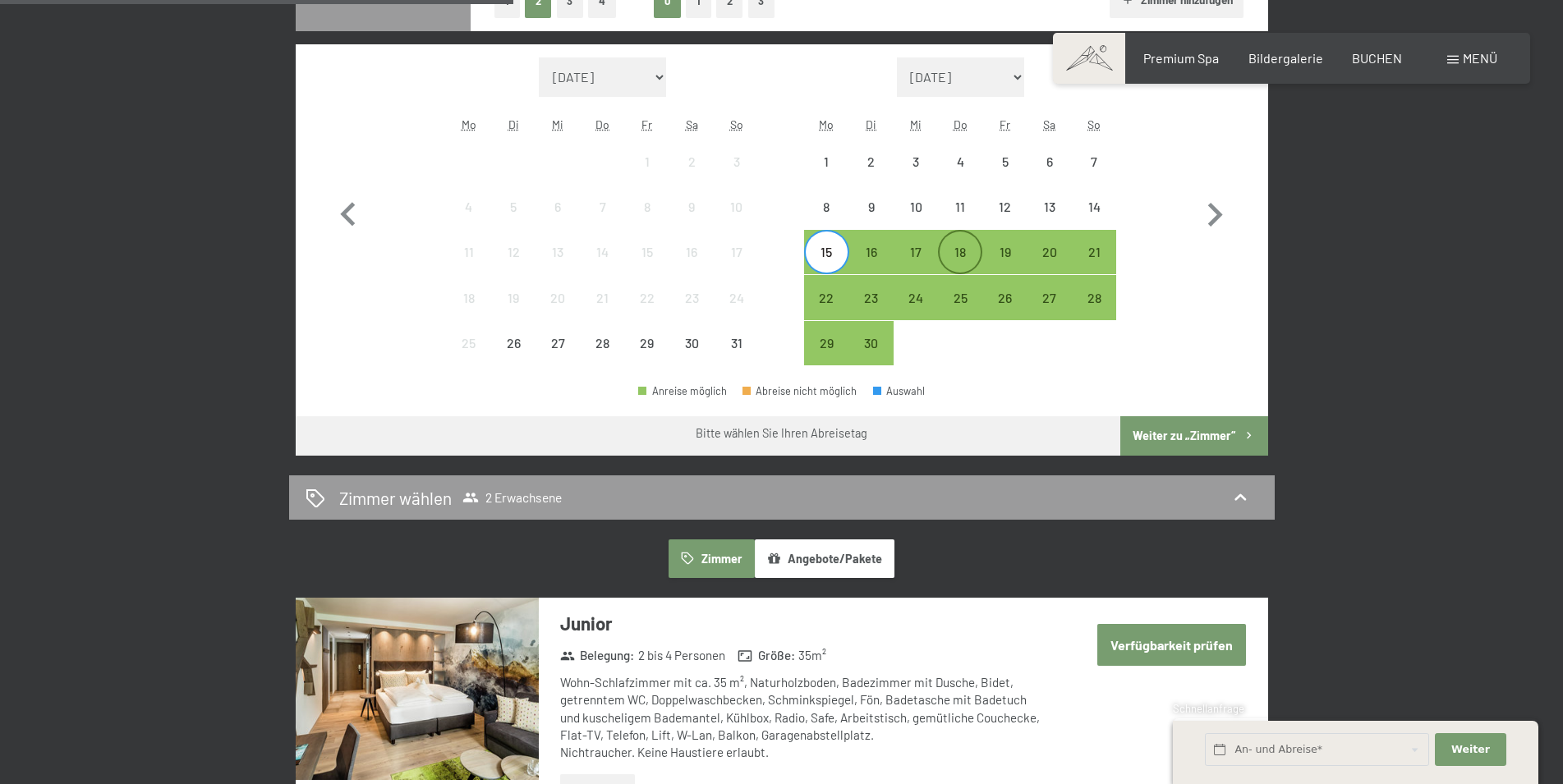
click at [971, 258] on div "18" at bounding box center [959, 266] width 41 height 41
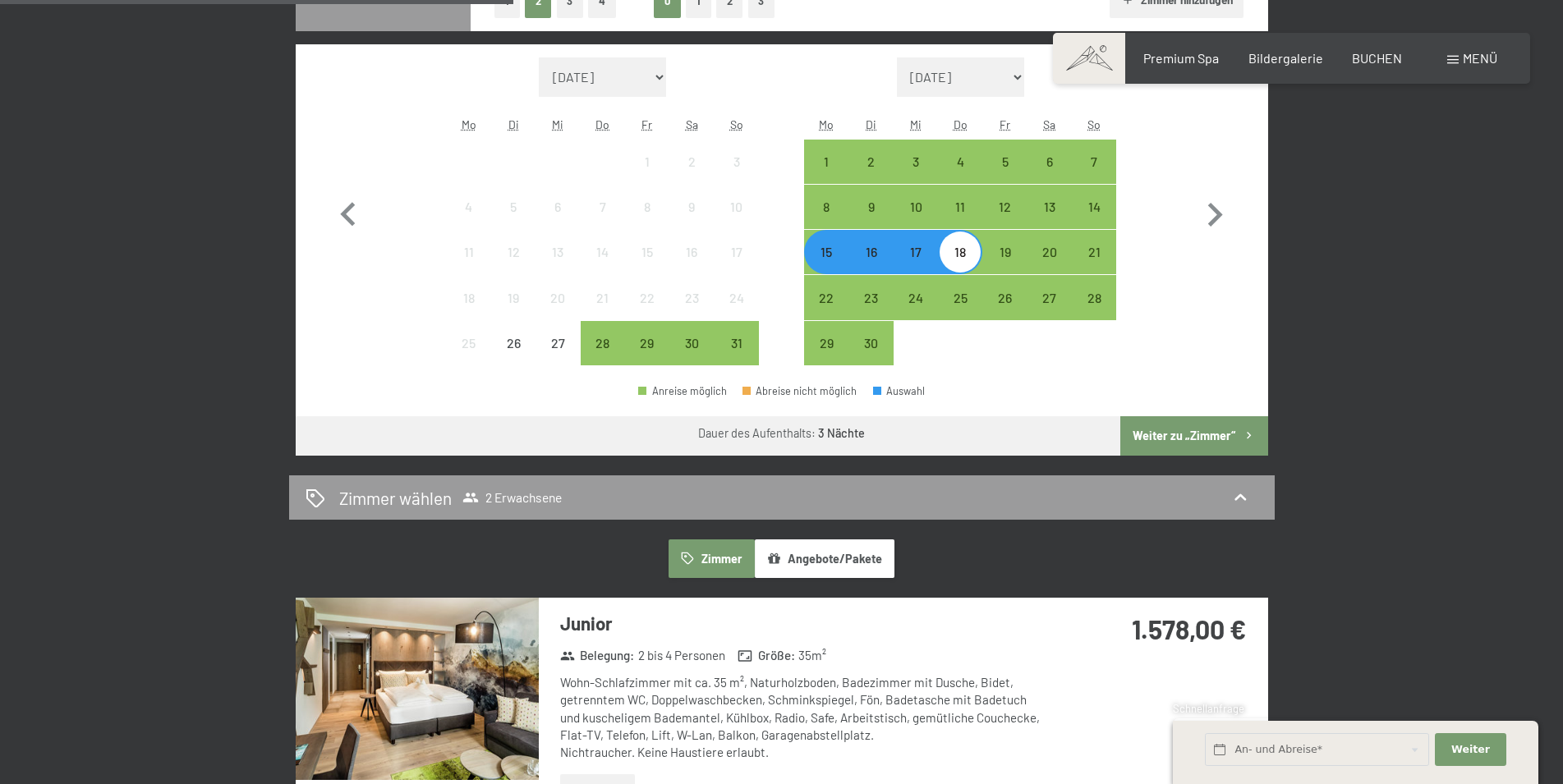
click at [1202, 442] on button "Weiter zu „Zimmer“" at bounding box center [1194, 436] width 147 height 39
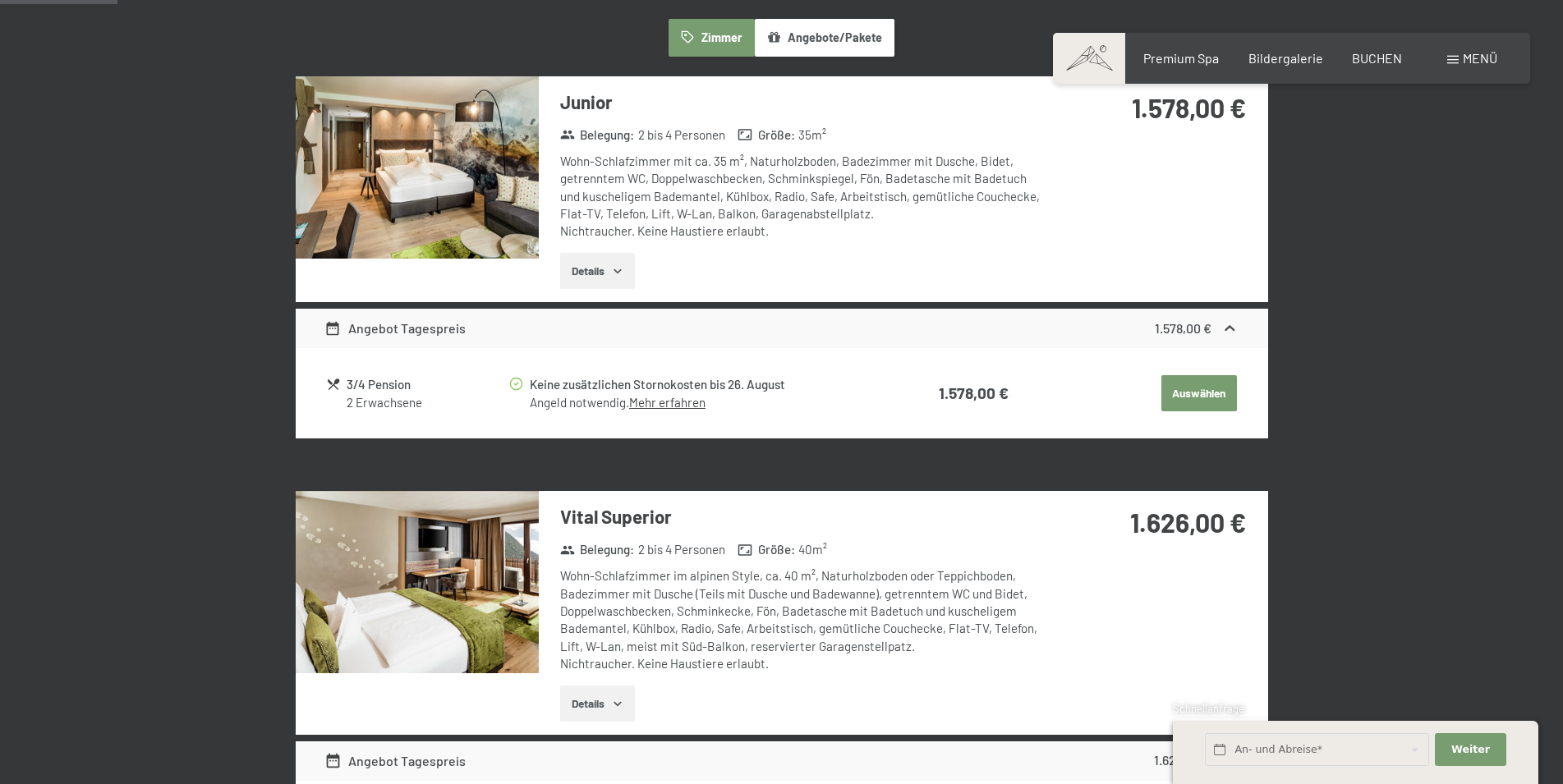
scroll to position [392, 0]
